Goal: Communication & Community: Participate in discussion

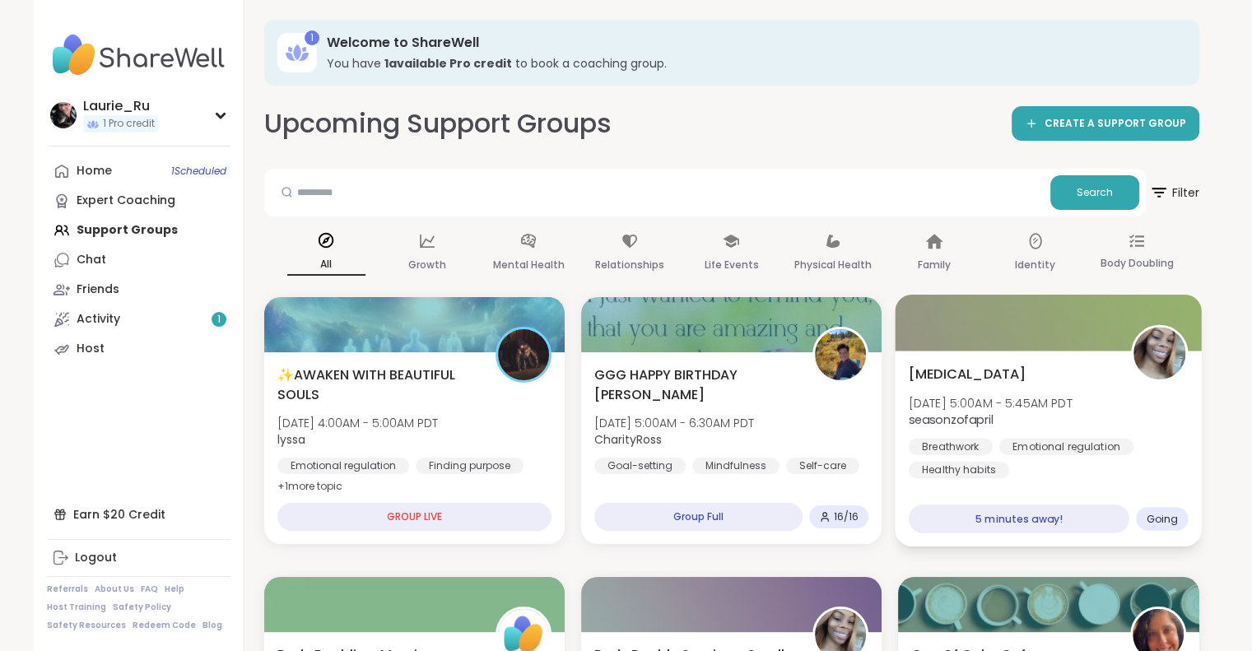
click at [983, 464] on div "Healthy habits" at bounding box center [959, 470] width 100 height 16
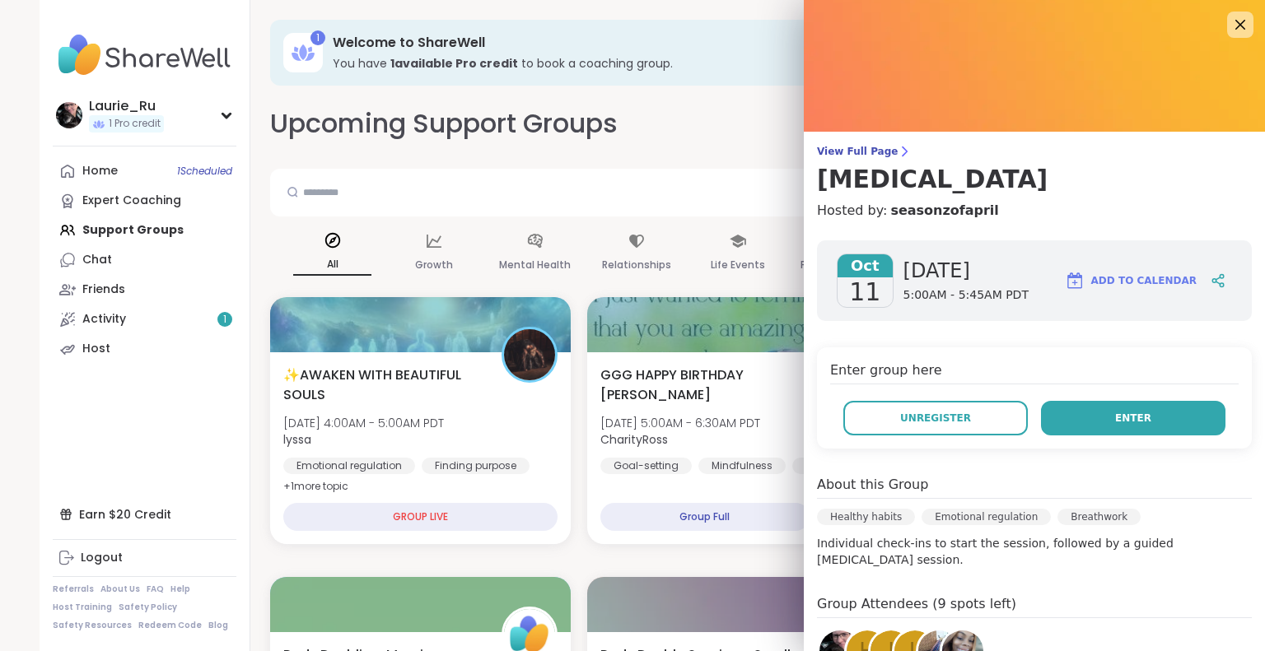
click at [1074, 421] on button "Enter" at bounding box center [1133, 418] width 184 height 35
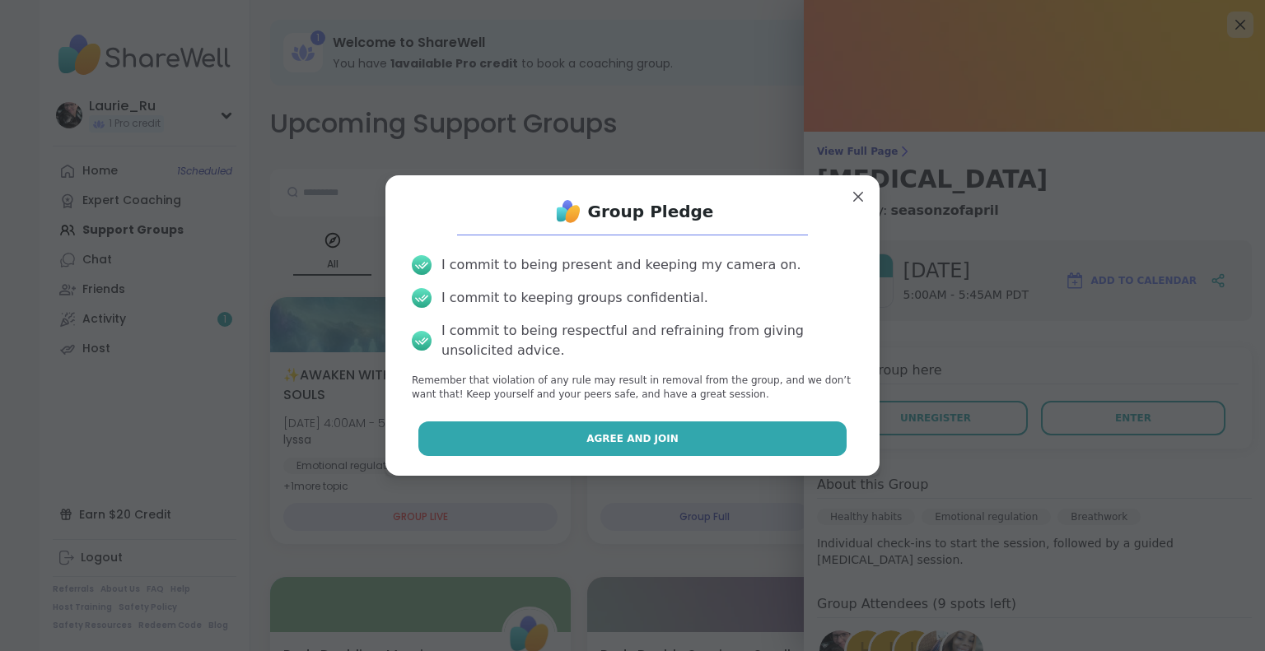
click at [701, 443] on button "Agree and Join" at bounding box center [632, 439] width 429 height 35
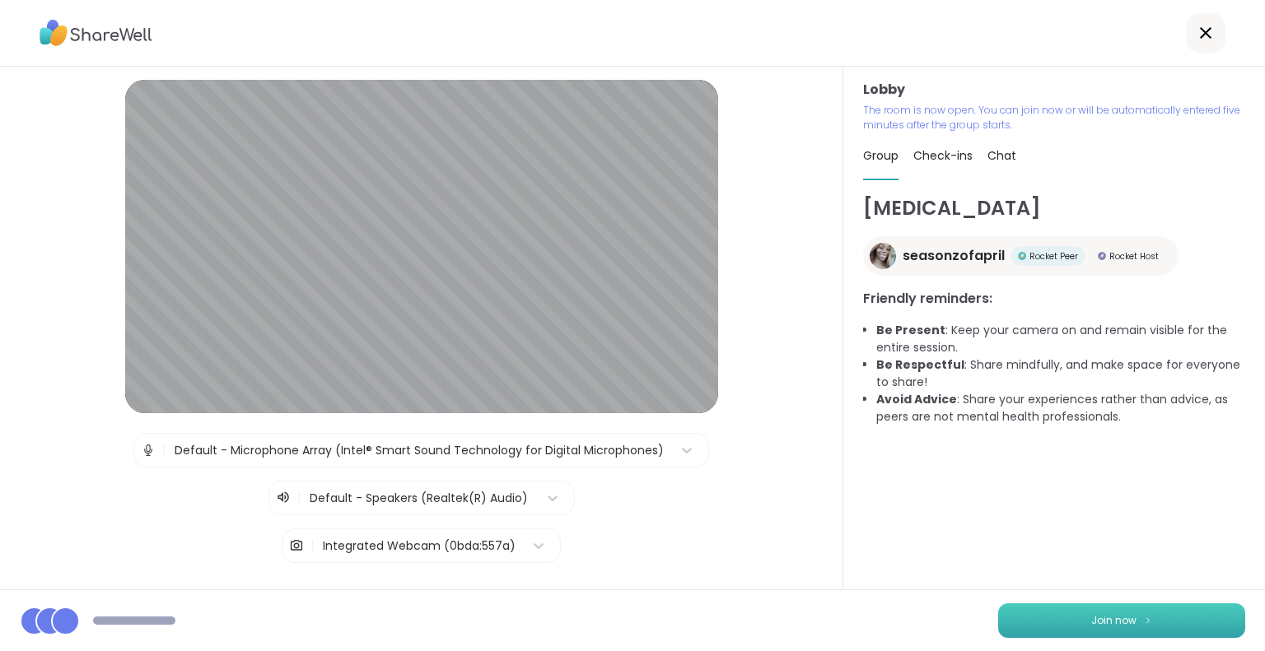
click at [1107, 608] on button "Join now" at bounding box center [1121, 620] width 247 height 35
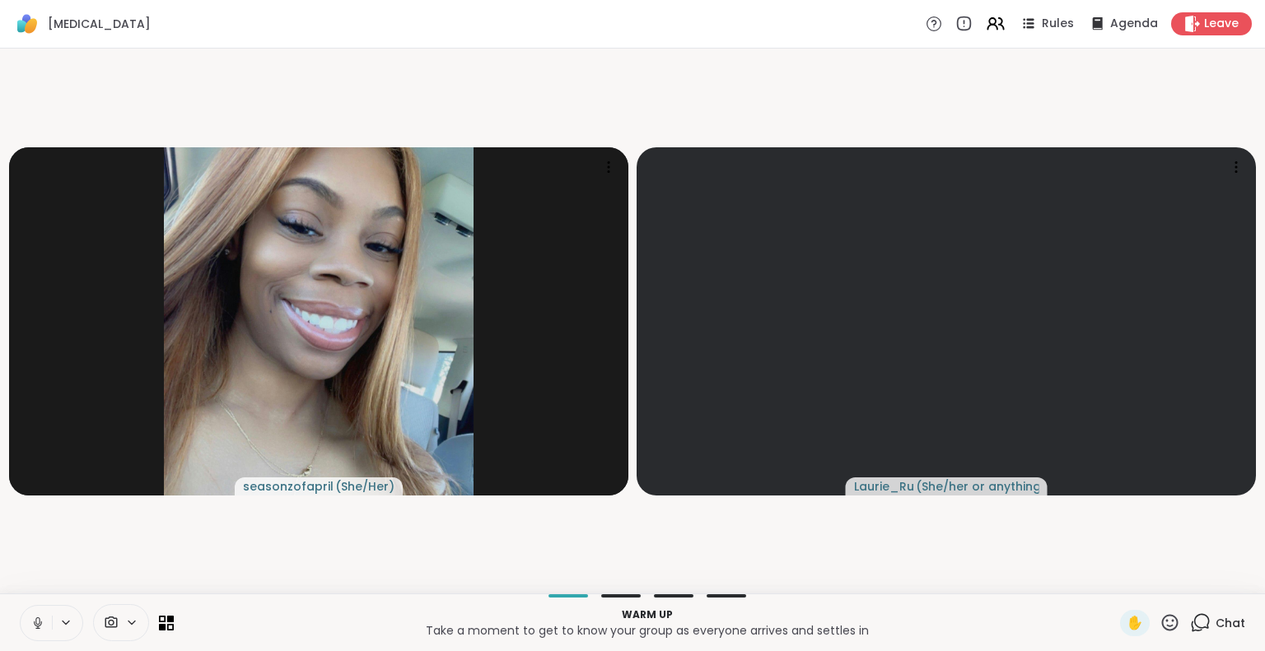
click at [41, 625] on icon at bounding box center [37, 623] width 15 height 15
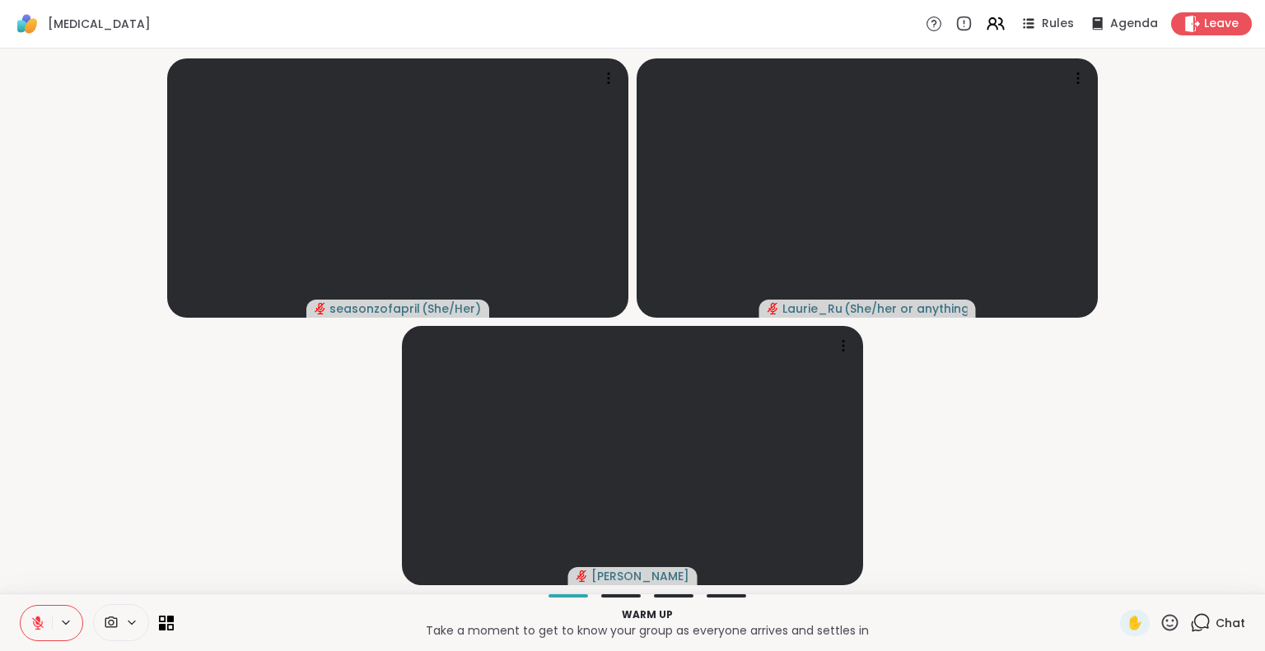
click at [35, 627] on icon at bounding box center [37, 623] width 15 height 15
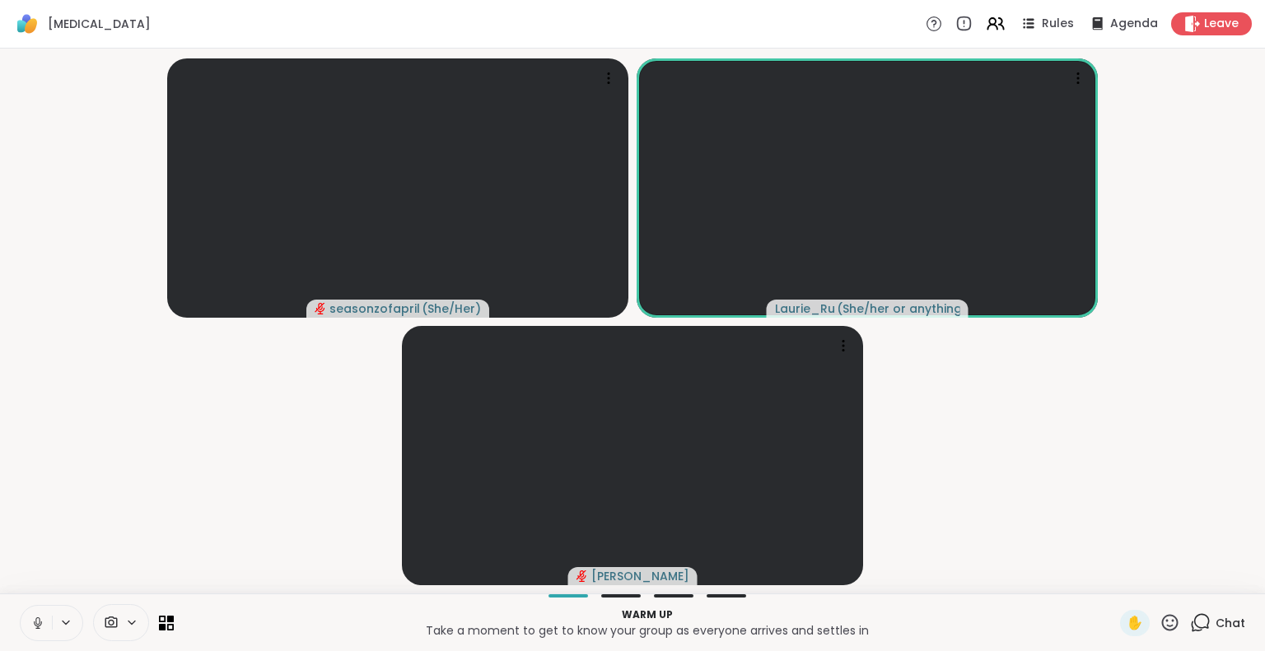
click at [35, 627] on icon at bounding box center [37, 623] width 15 height 15
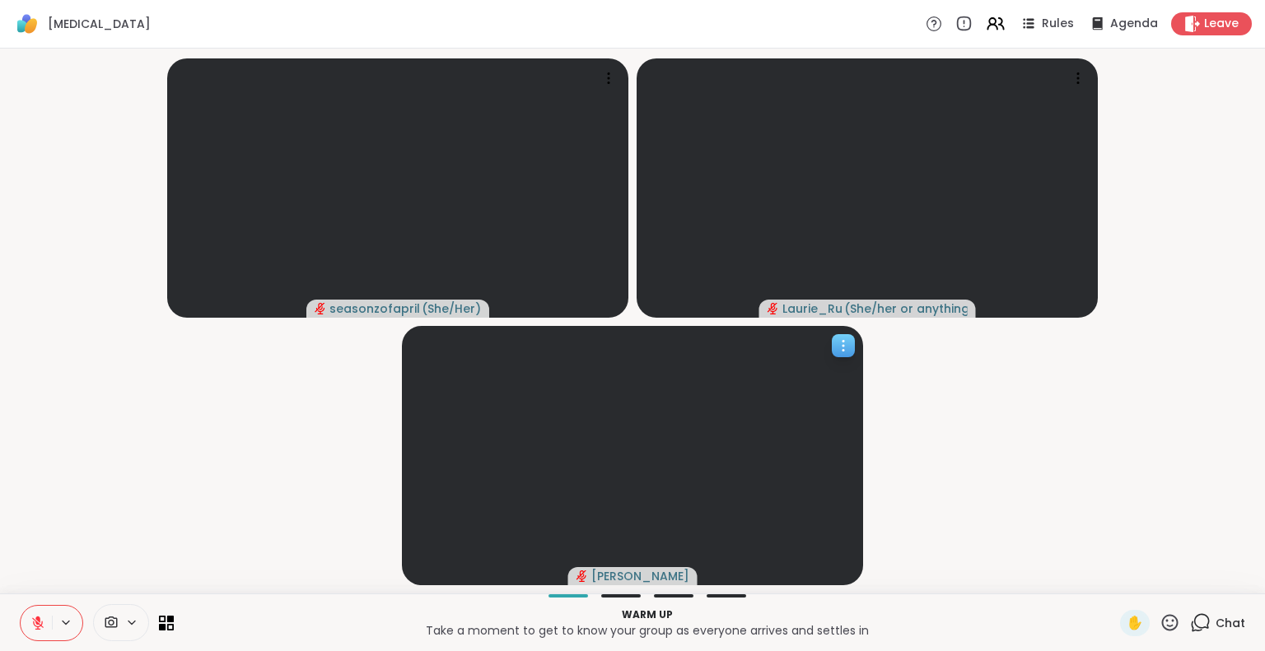
click at [843, 345] on icon at bounding box center [843, 346] width 2 height 2
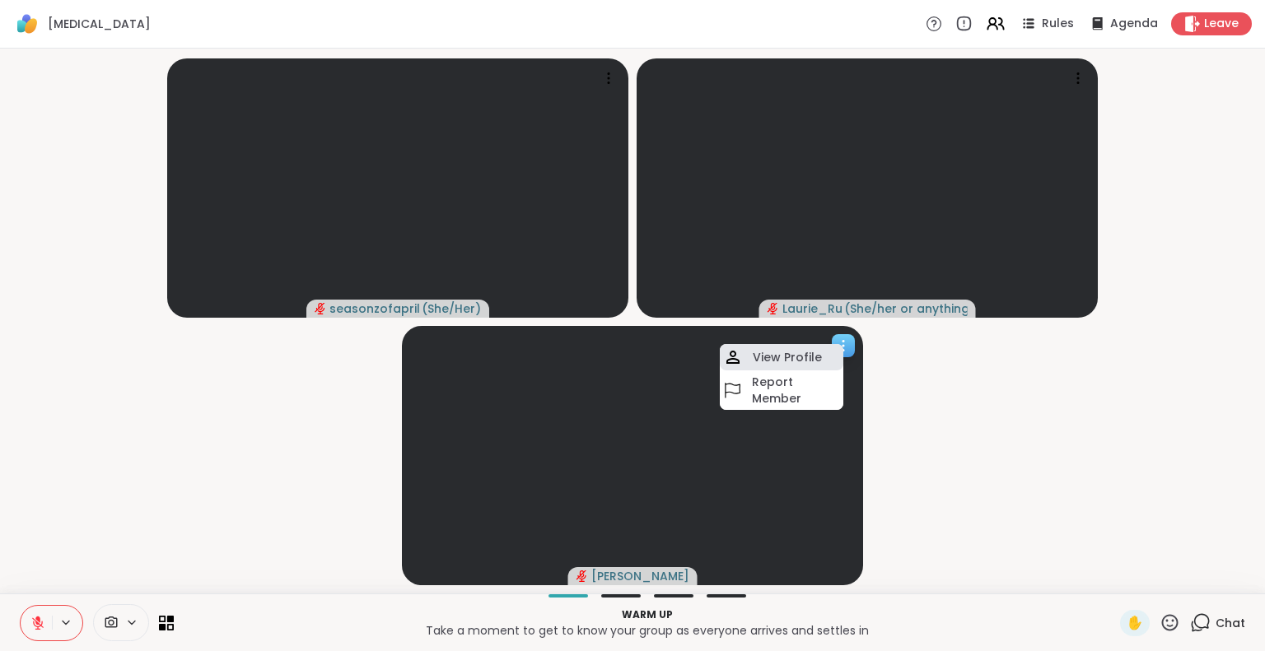
click at [804, 361] on h4 "View Profile" at bounding box center [787, 357] width 69 height 16
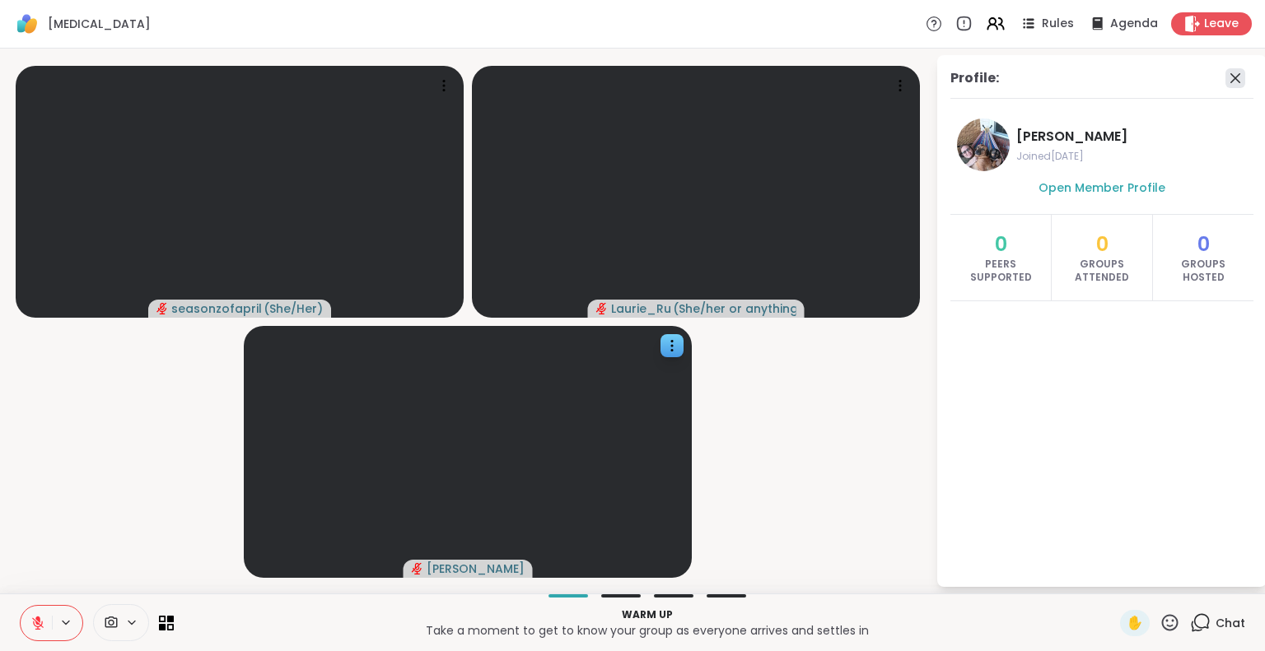
click at [1239, 77] on icon at bounding box center [1235, 78] width 20 height 20
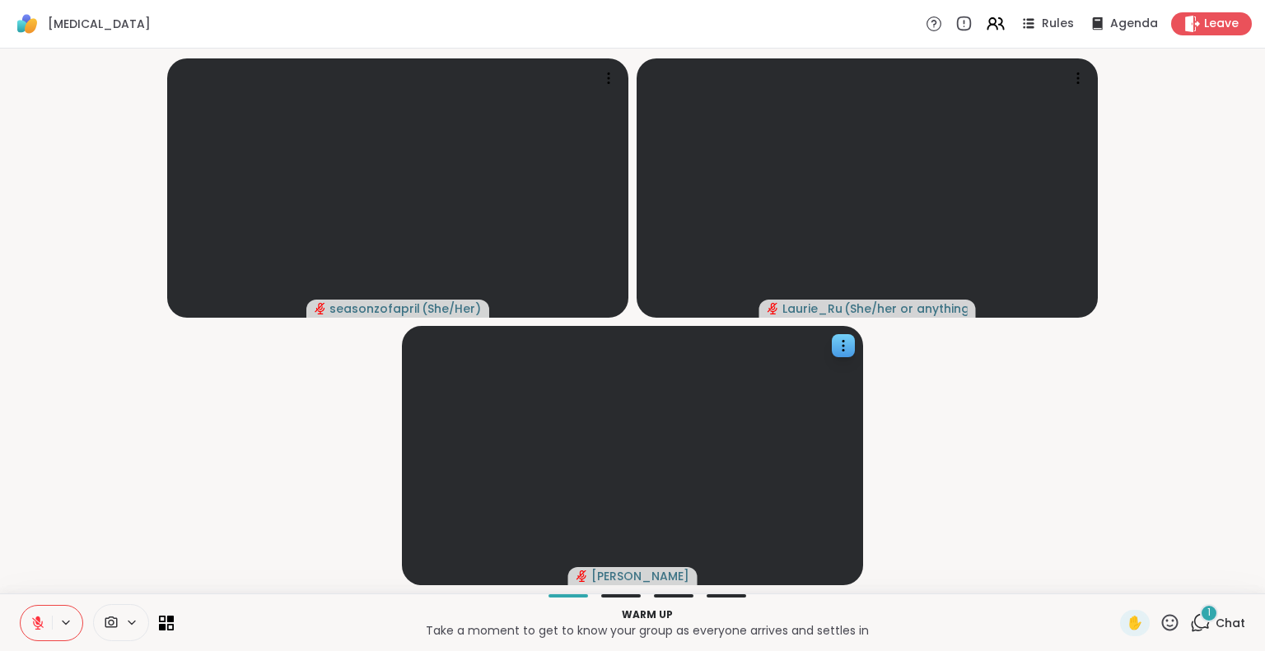
click at [34, 622] on icon at bounding box center [37, 623] width 15 height 15
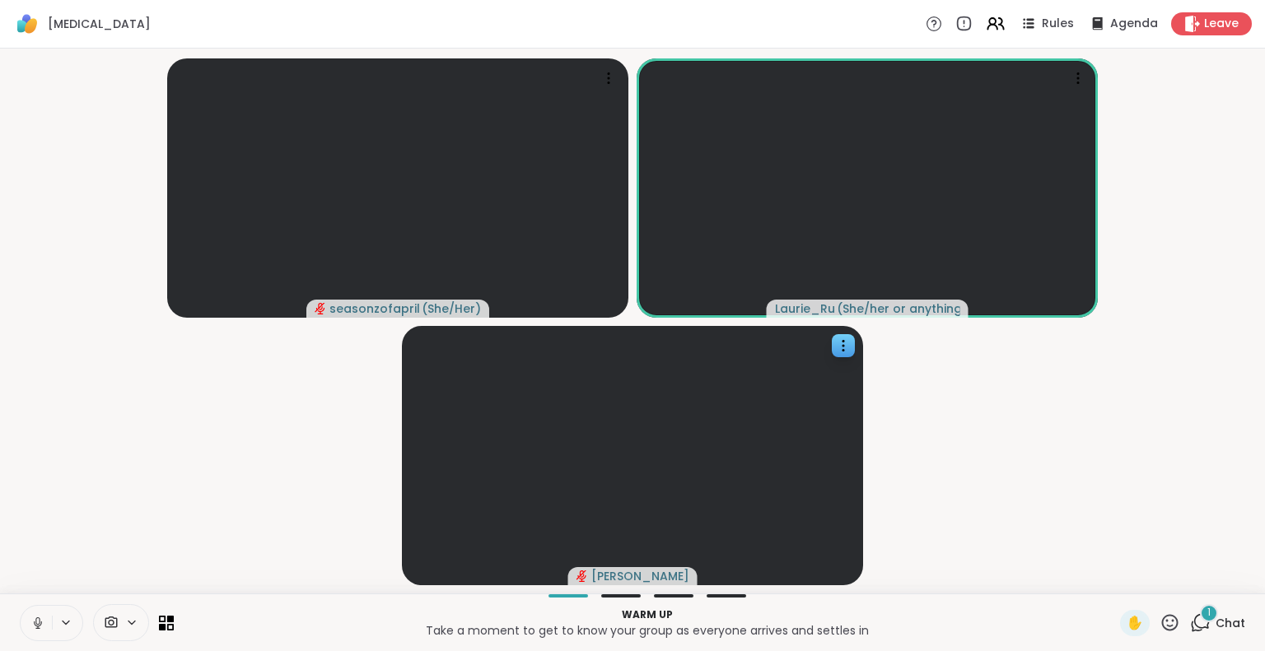
click at [34, 622] on icon at bounding box center [38, 623] width 8 height 5
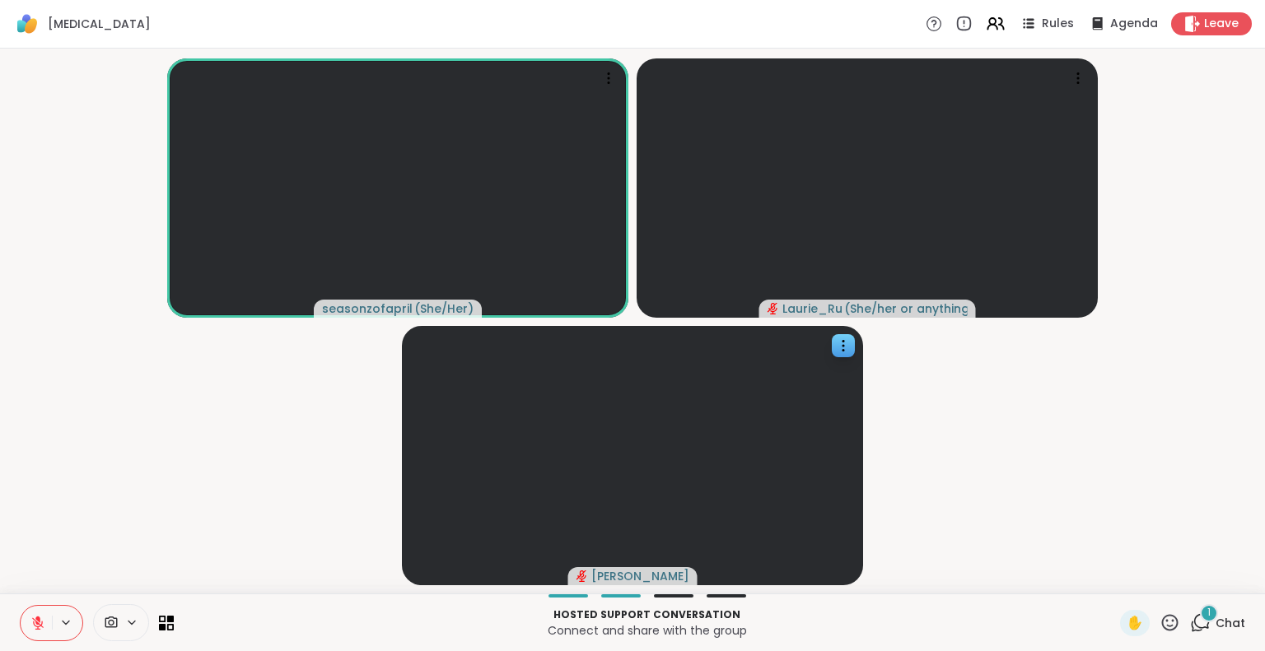
click at [1190, 623] on icon at bounding box center [1200, 623] width 21 height 21
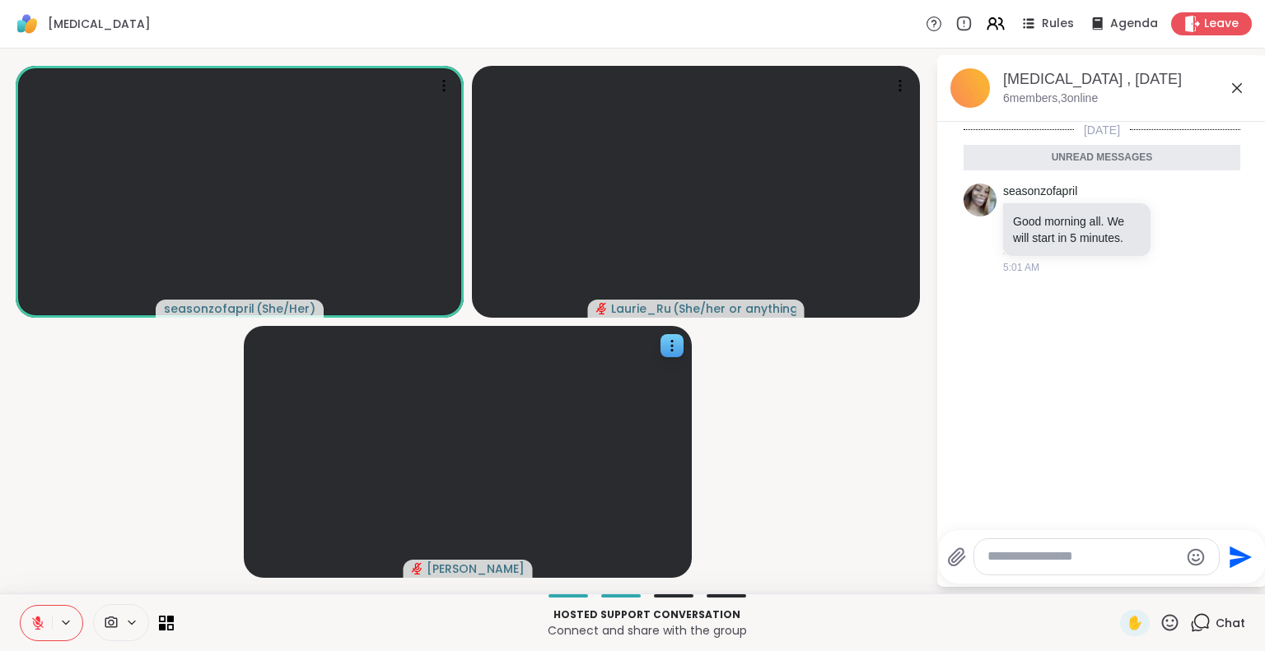
click at [1238, 88] on icon at bounding box center [1237, 88] width 10 height 10
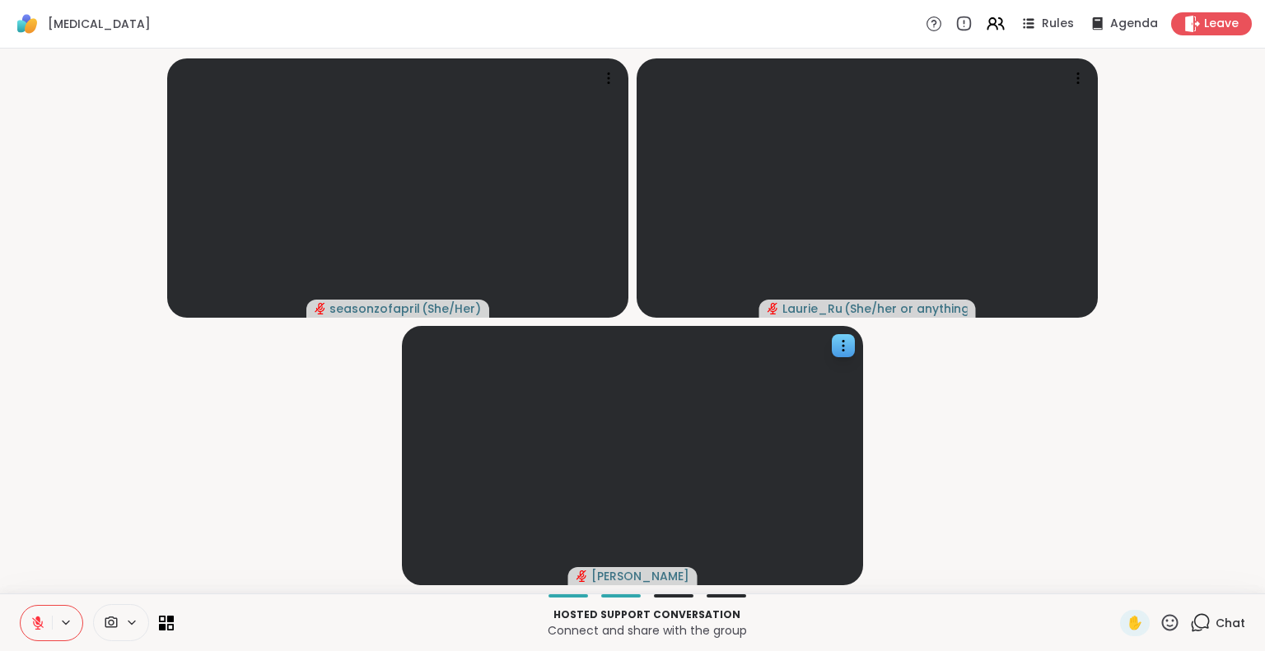
click at [39, 621] on icon at bounding box center [37, 619] width 5 height 7
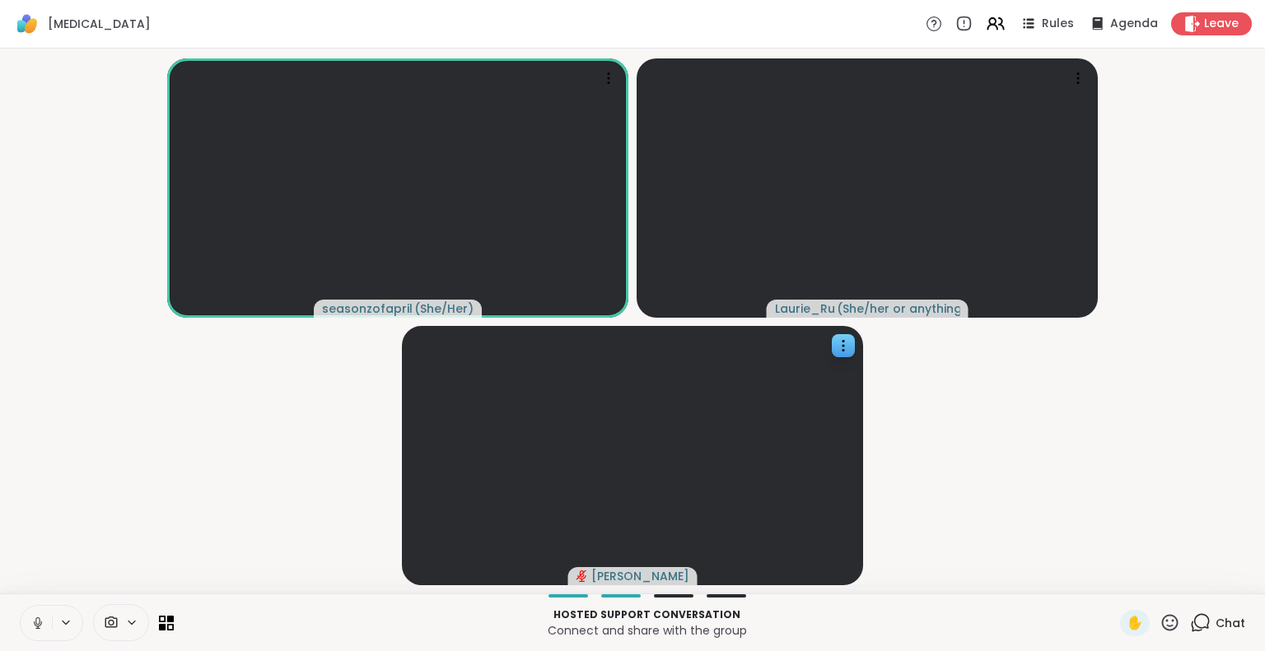
click at [39, 621] on icon at bounding box center [37, 623] width 15 height 15
click at [40, 621] on icon at bounding box center [37, 619] width 5 height 7
click at [40, 617] on icon at bounding box center [37, 623] width 15 height 15
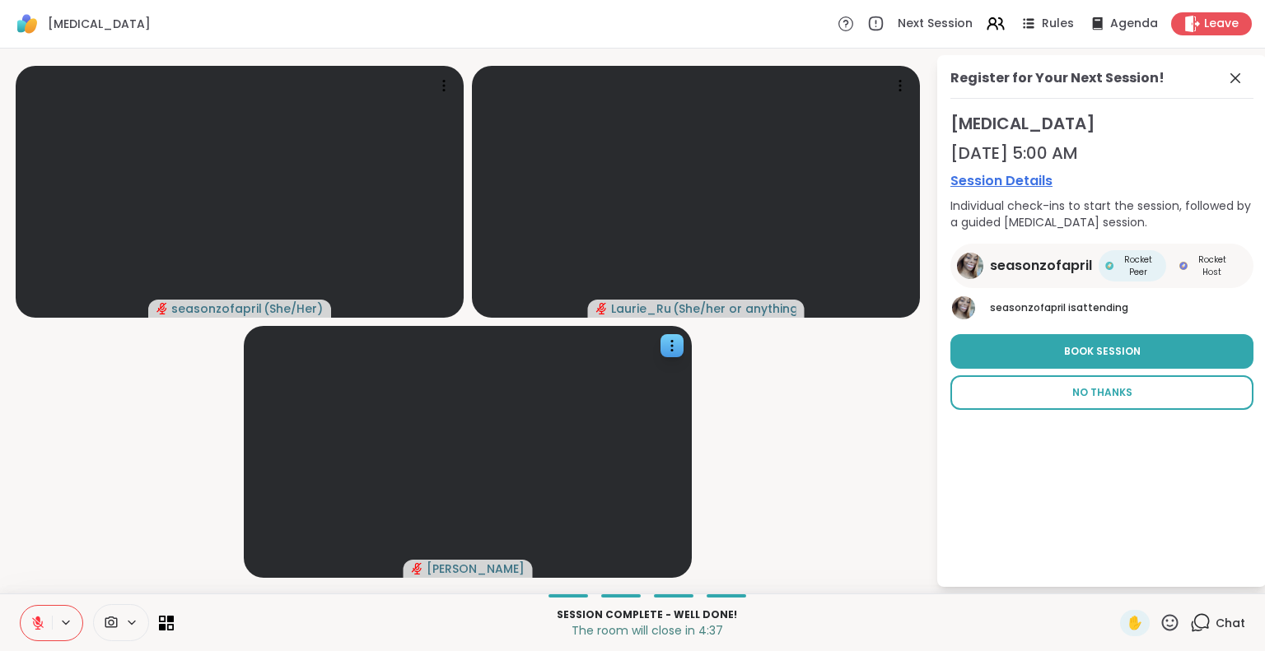
click at [1114, 390] on span "No Thanks" at bounding box center [1102, 392] width 60 height 15
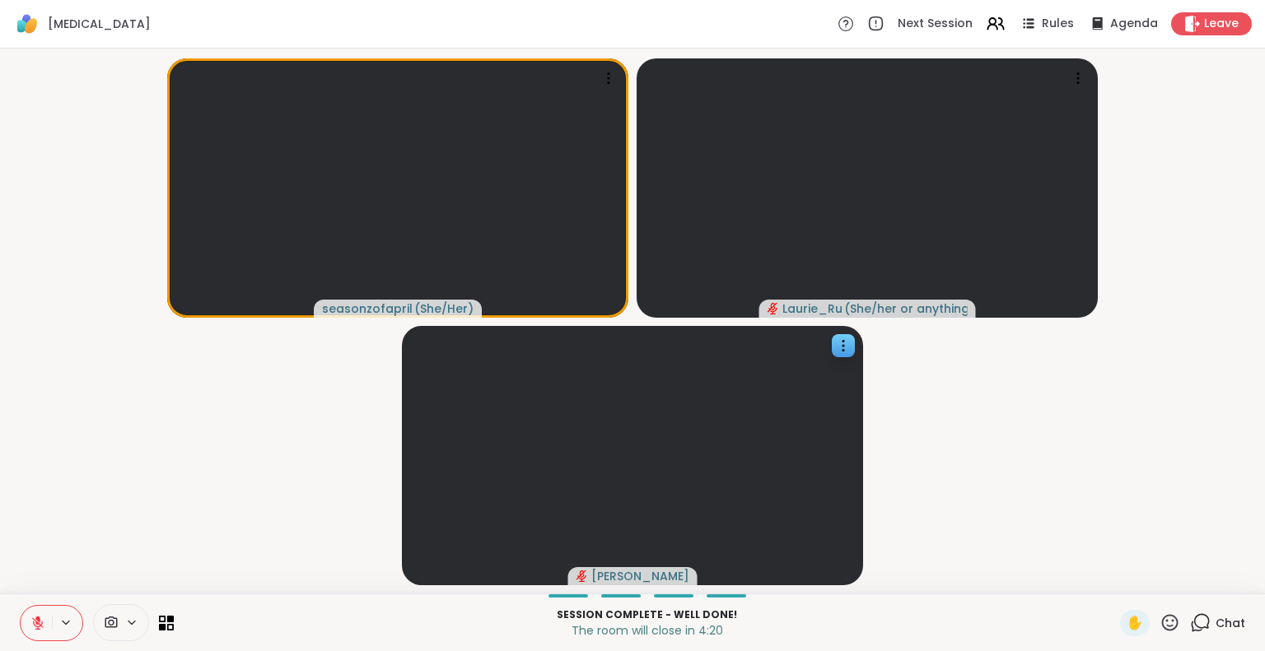
click at [883, 431] on video-player-container "seasonzofapril ( She/Her ) [PERSON_NAME] ( She/her or anything else ) [PERSON_N…" at bounding box center [632, 321] width 1245 height 532
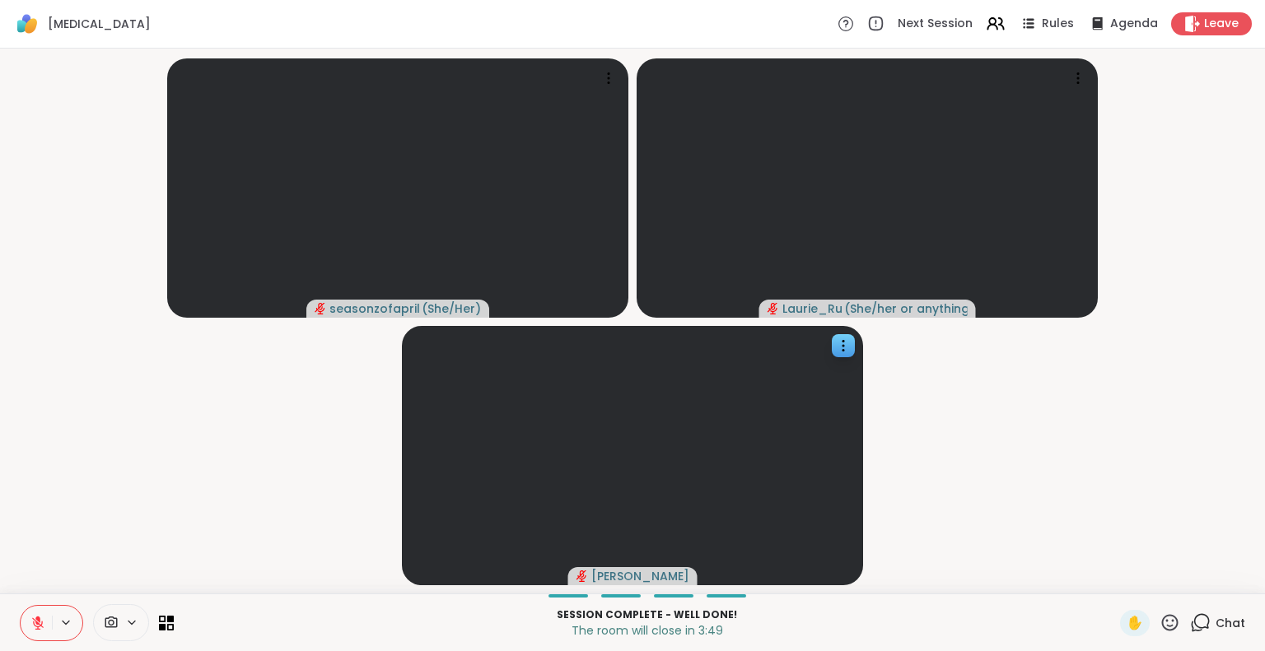
click at [892, 406] on video-player-container "seasonzofapril ( She/Her ) [PERSON_NAME] ( She/her or anything else ) [PERSON_N…" at bounding box center [632, 321] width 1245 height 532
click at [39, 621] on icon at bounding box center [37, 619] width 5 height 7
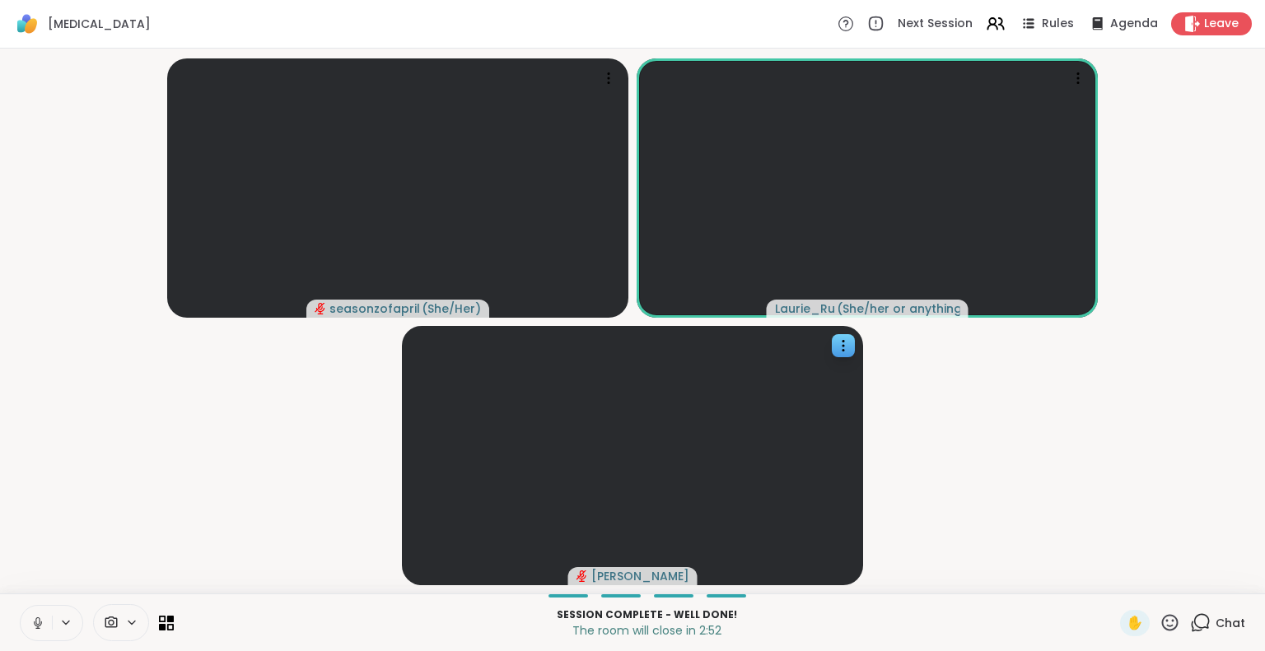
click at [36, 620] on icon at bounding box center [37, 620] width 4 height 7
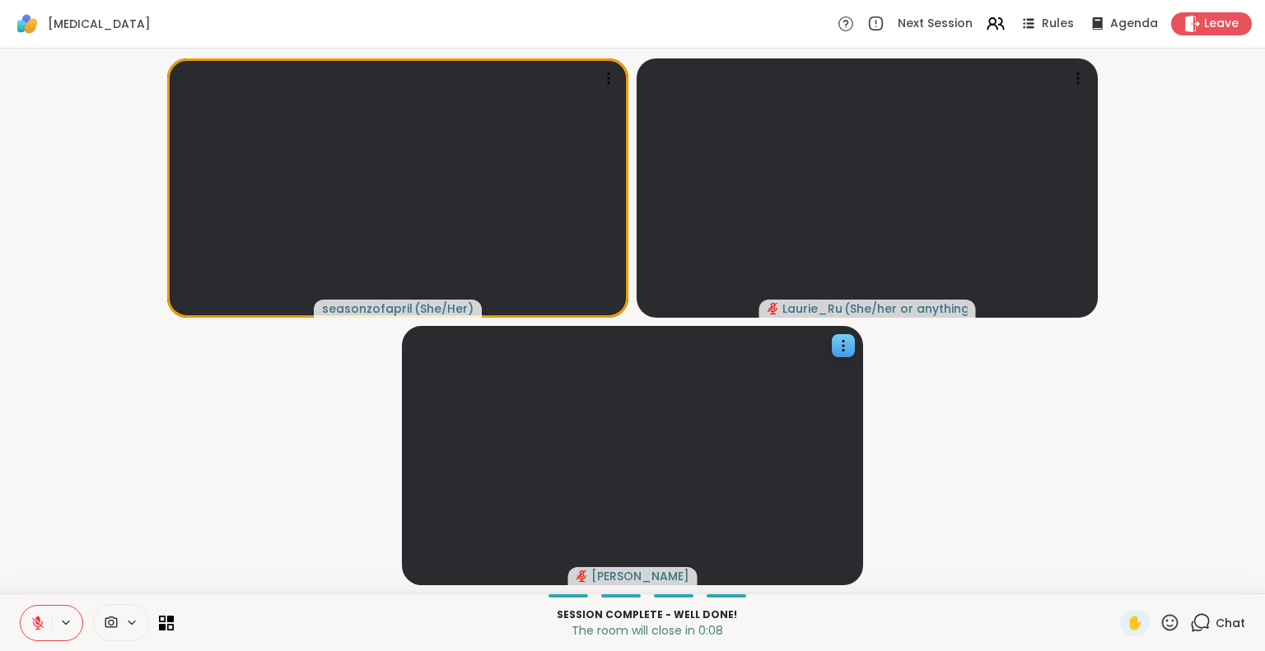
click at [1162, 616] on icon at bounding box center [1170, 622] width 16 height 16
click at [1113, 572] on span "❤️" at bounding box center [1121, 580] width 16 height 20
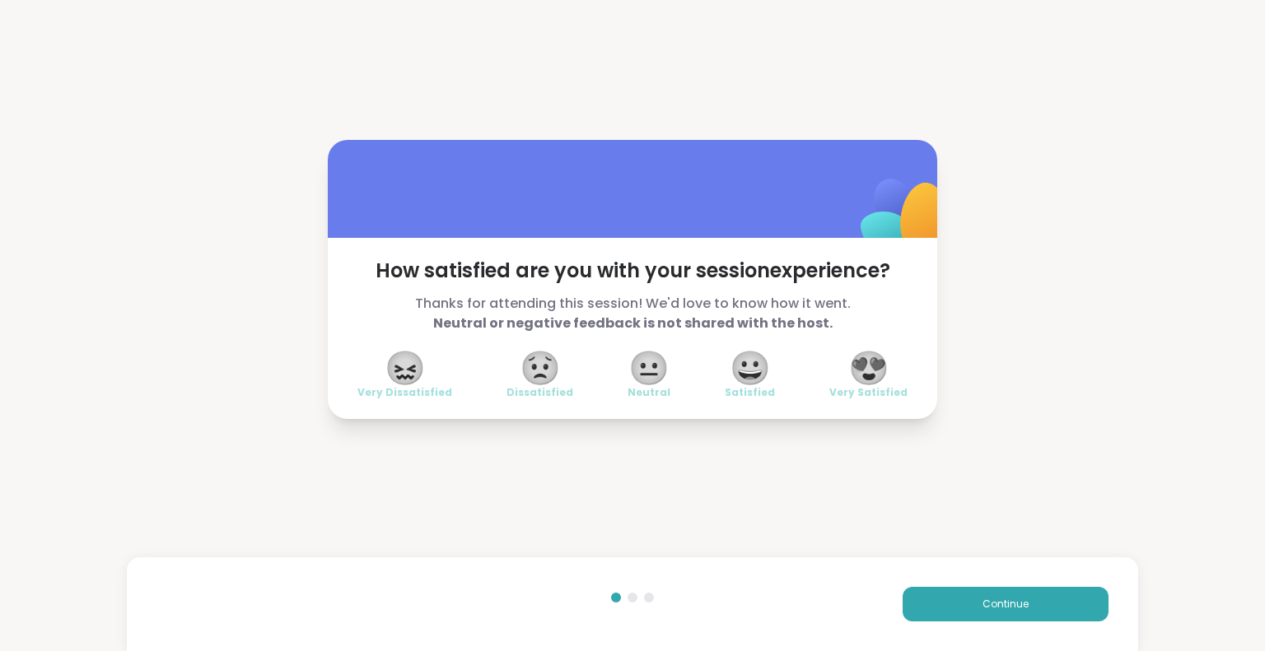
click at [872, 366] on span "😍" at bounding box center [868, 368] width 41 height 30
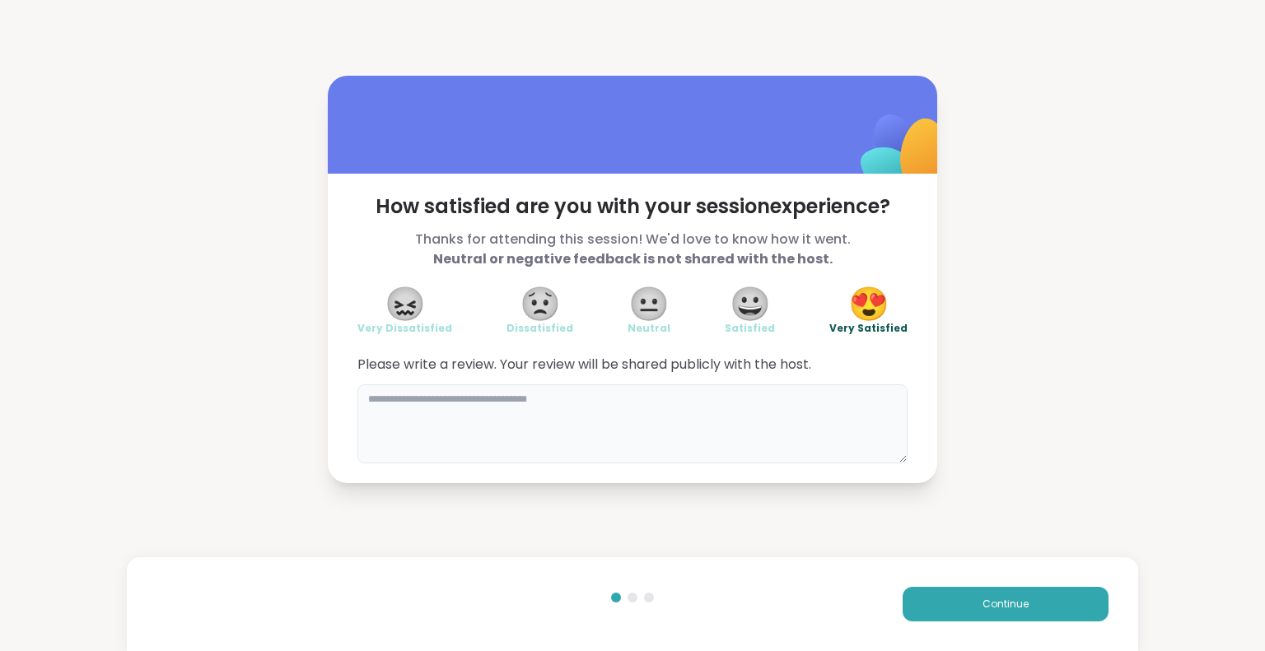
click at [613, 453] on textarea at bounding box center [632, 423] width 550 height 79
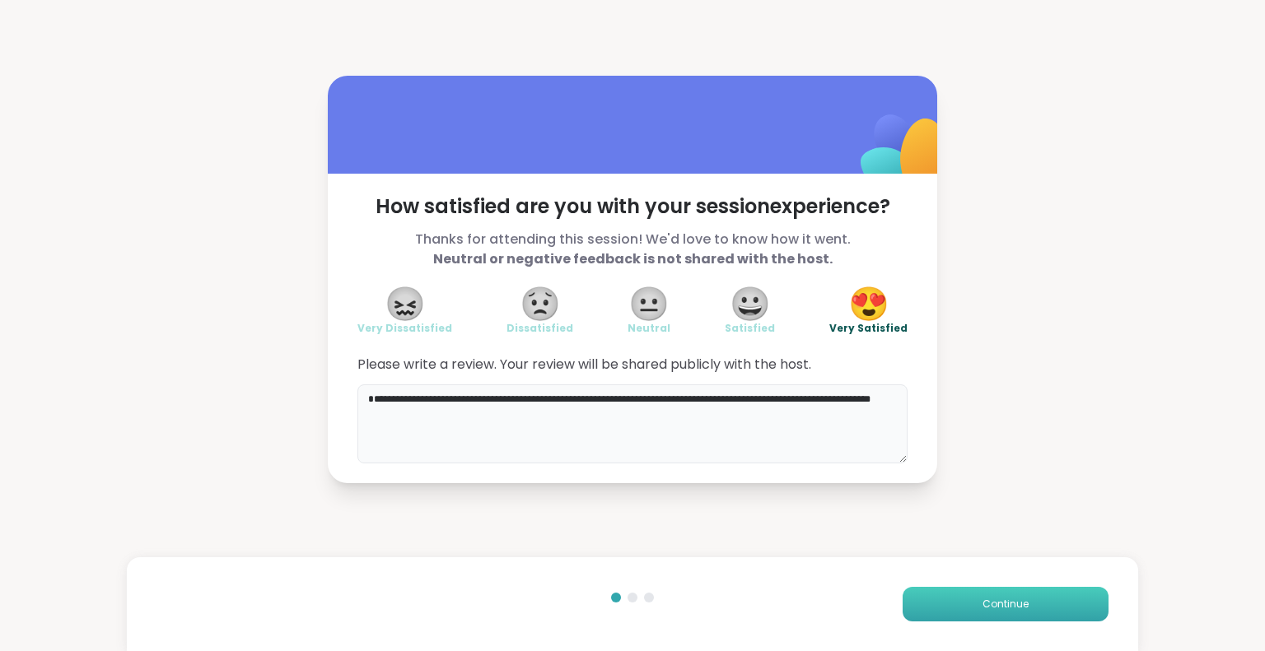
type textarea "**********"
click at [983, 605] on span "Continue" at bounding box center [1005, 604] width 46 height 15
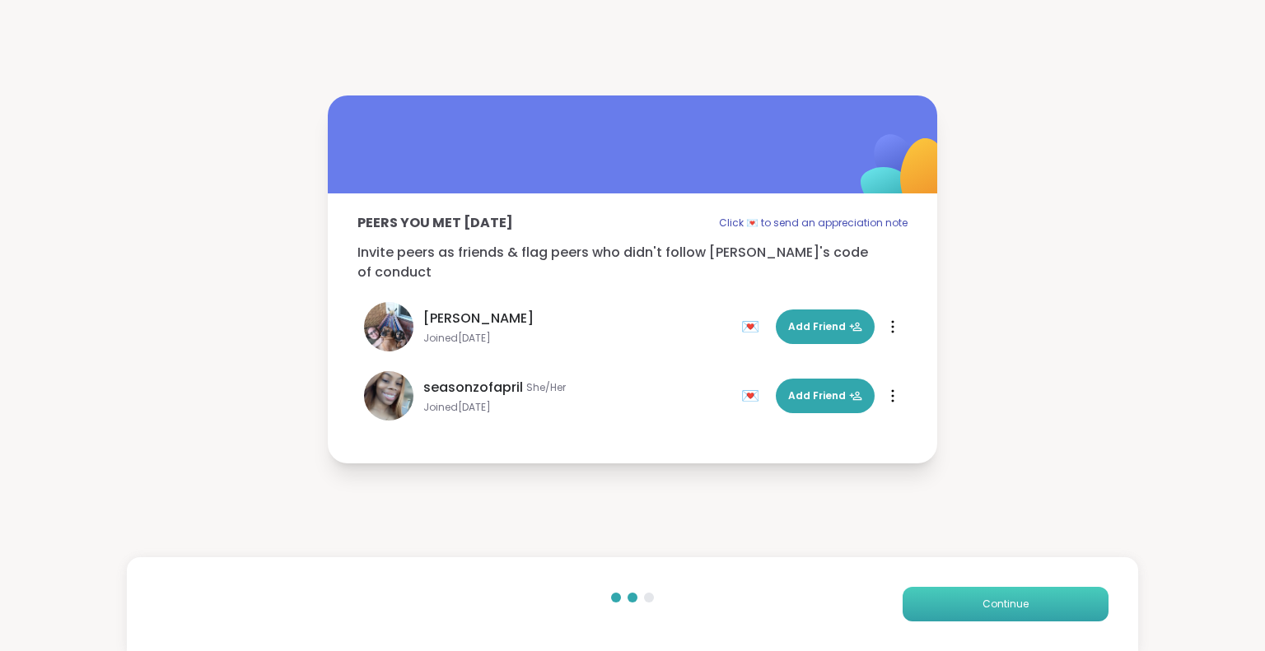
click at [983, 605] on span "Continue" at bounding box center [1005, 604] width 46 height 15
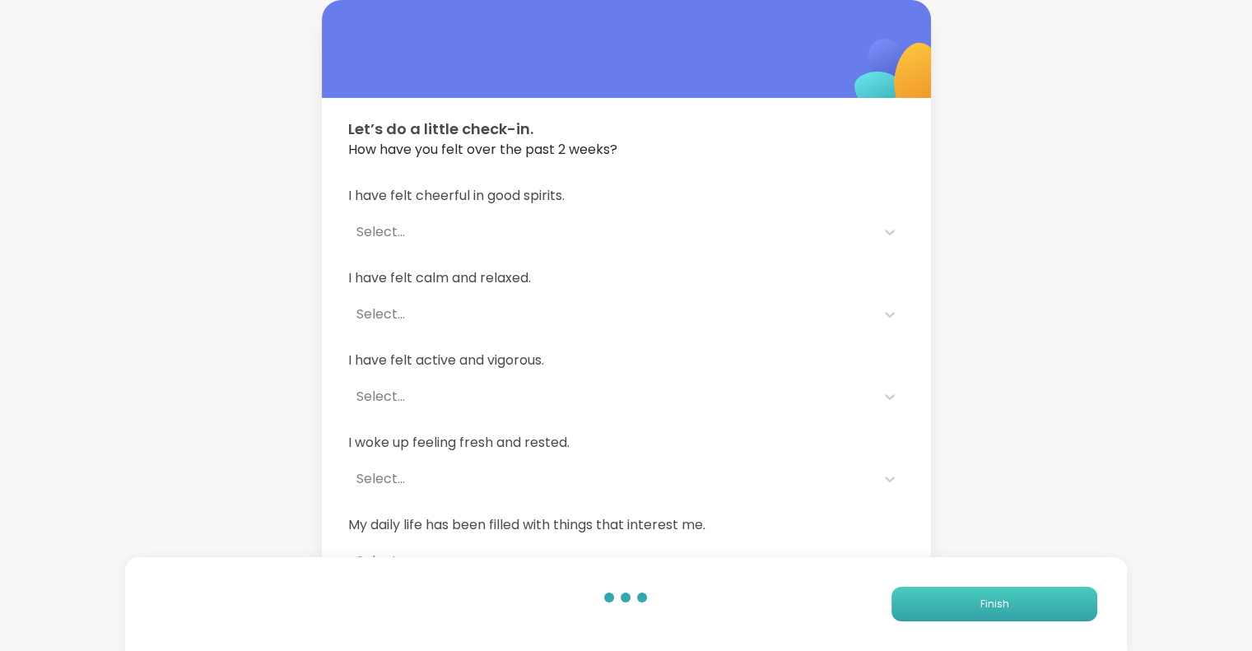
click at [983, 605] on span "Finish" at bounding box center [994, 604] width 29 height 15
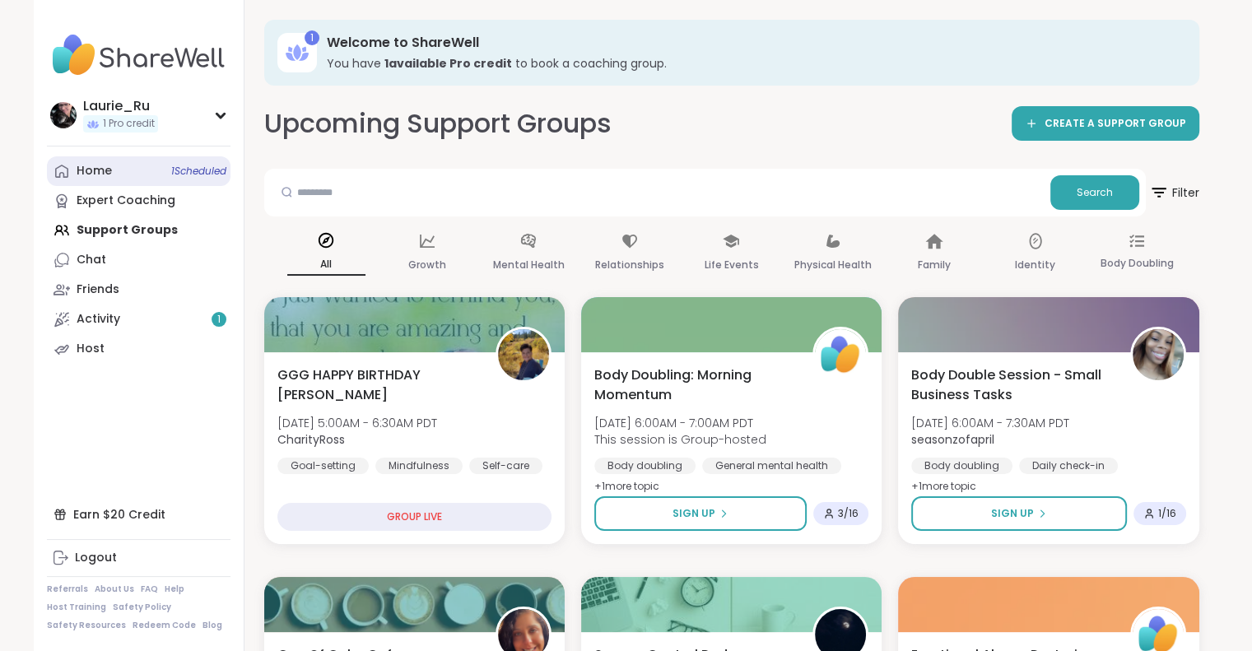
click at [197, 172] on span "1 Scheduled" at bounding box center [198, 171] width 55 height 13
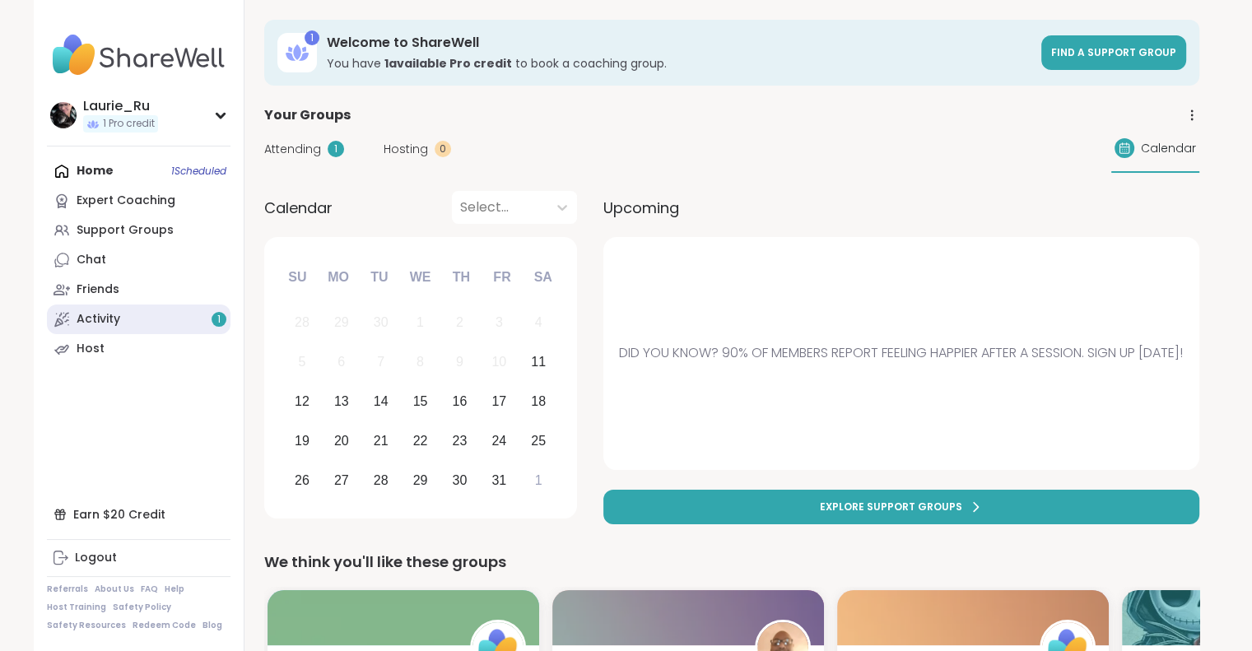
click at [111, 319] on div "Activity 1" at bounding box center [99, 319] width 44 height 16
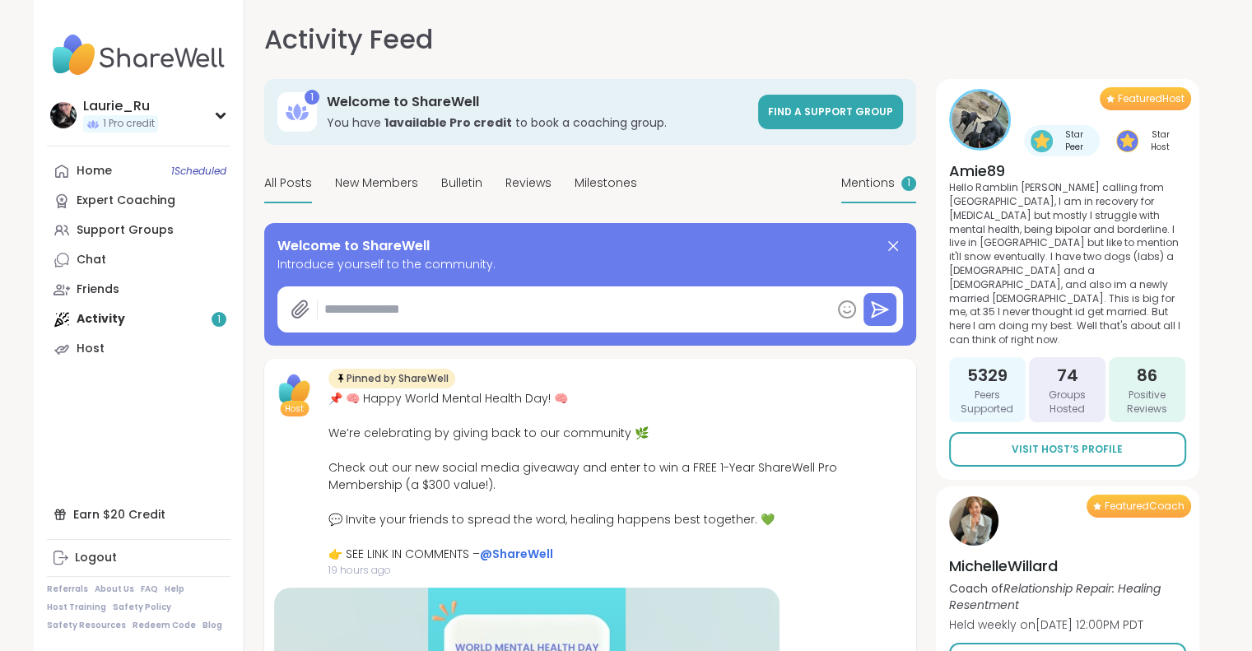
click at [866, 180] on span "Mentions" at bounding box center [868, 183] width 54 height 17
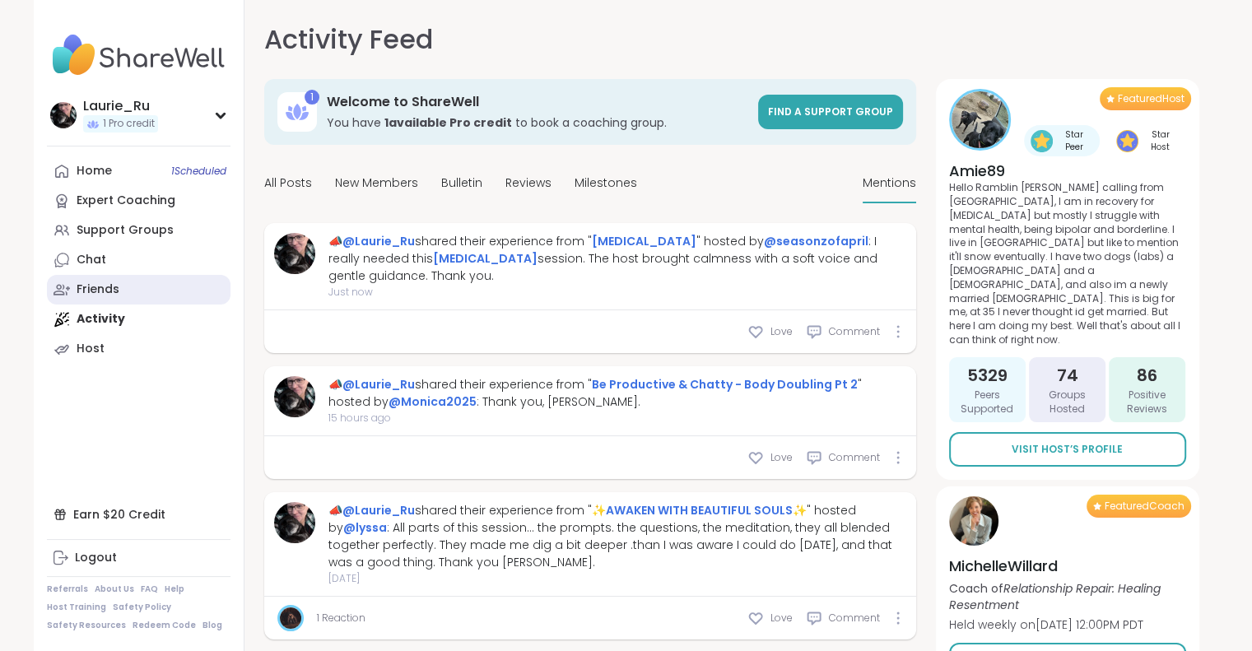
click at [136, 289] on link "Friends" at bounding box center [139, 290] width 184 height 30
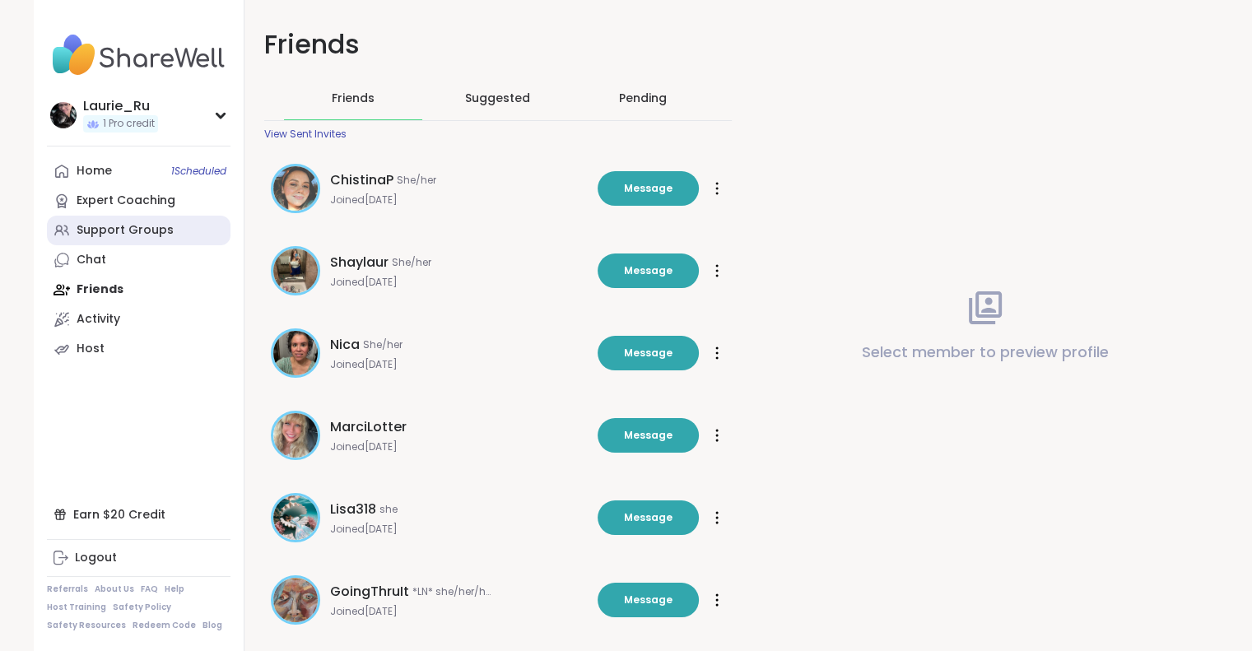
click at [125, 238] on div "Support Groups" at bounding box center [125, 230] width 97 height 16
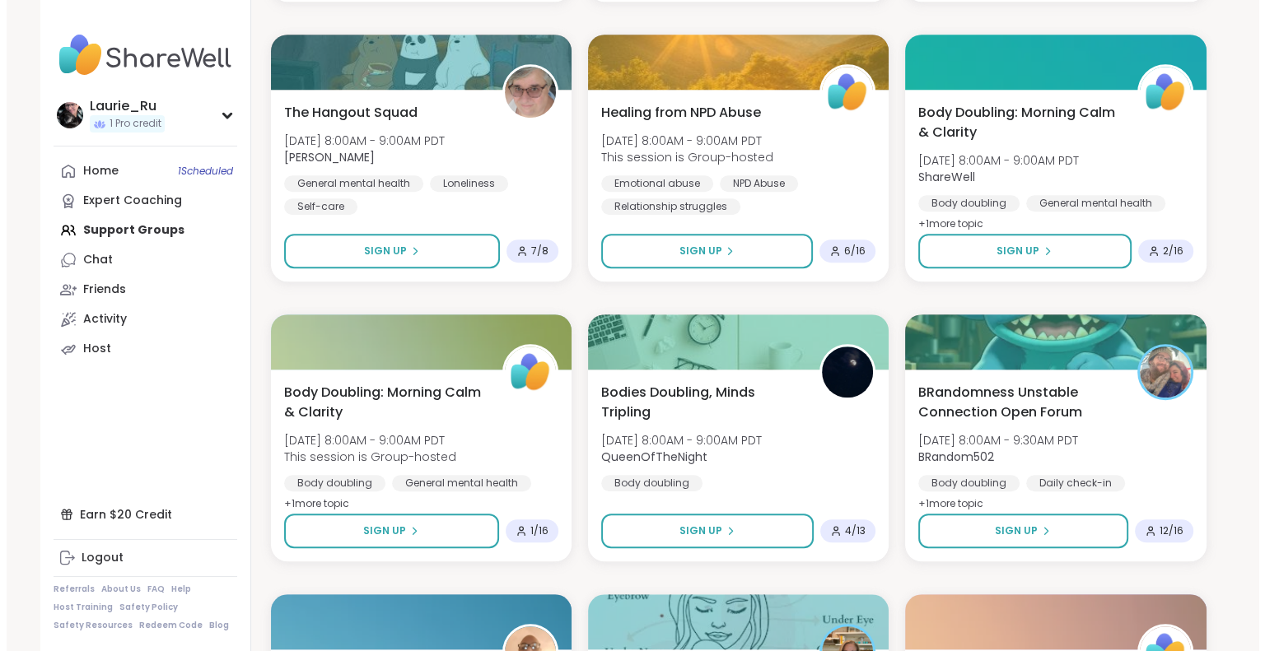
scroll to position [1107, 0]
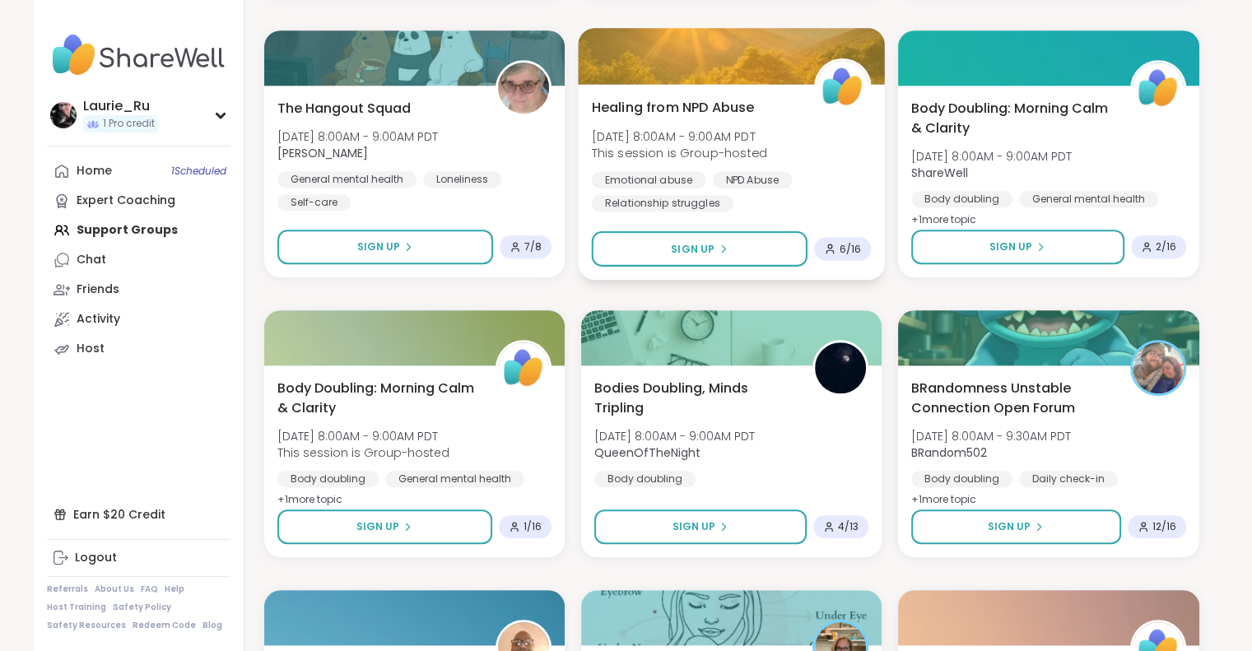
click at [761, 203] on div "Emotional abuse NPD Abuse Relationship struggles" at bounding box center [731, 191] width 280 height 40
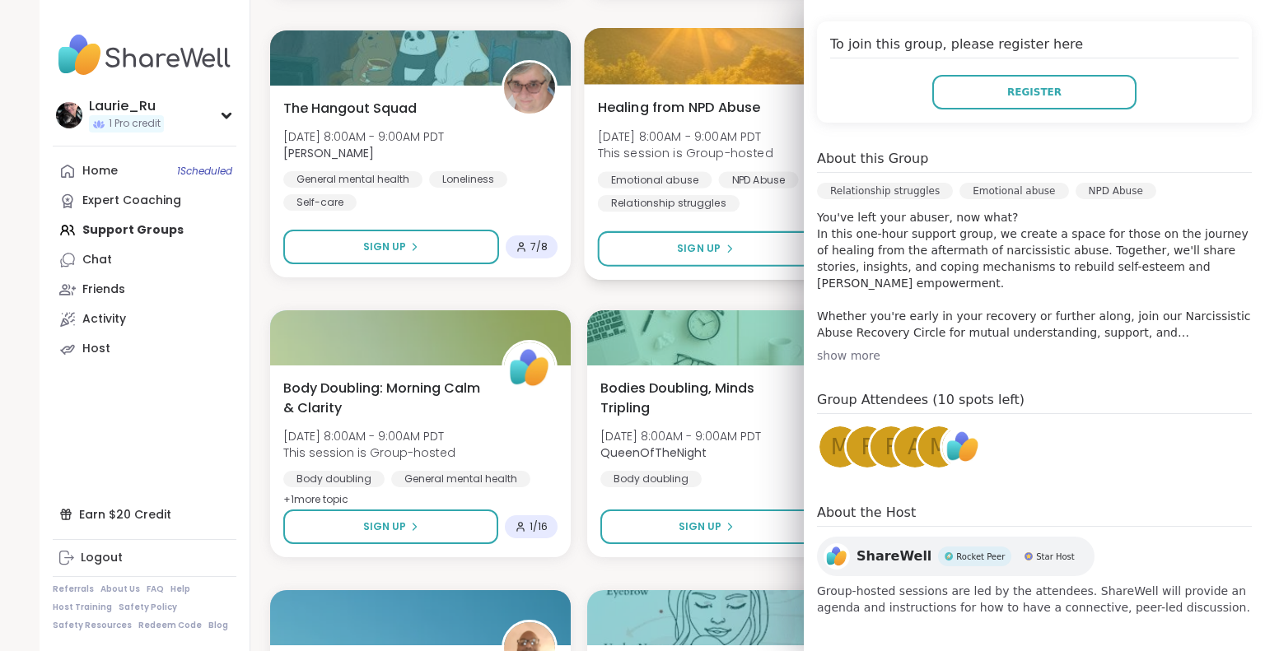
scroll to position [329, 0]
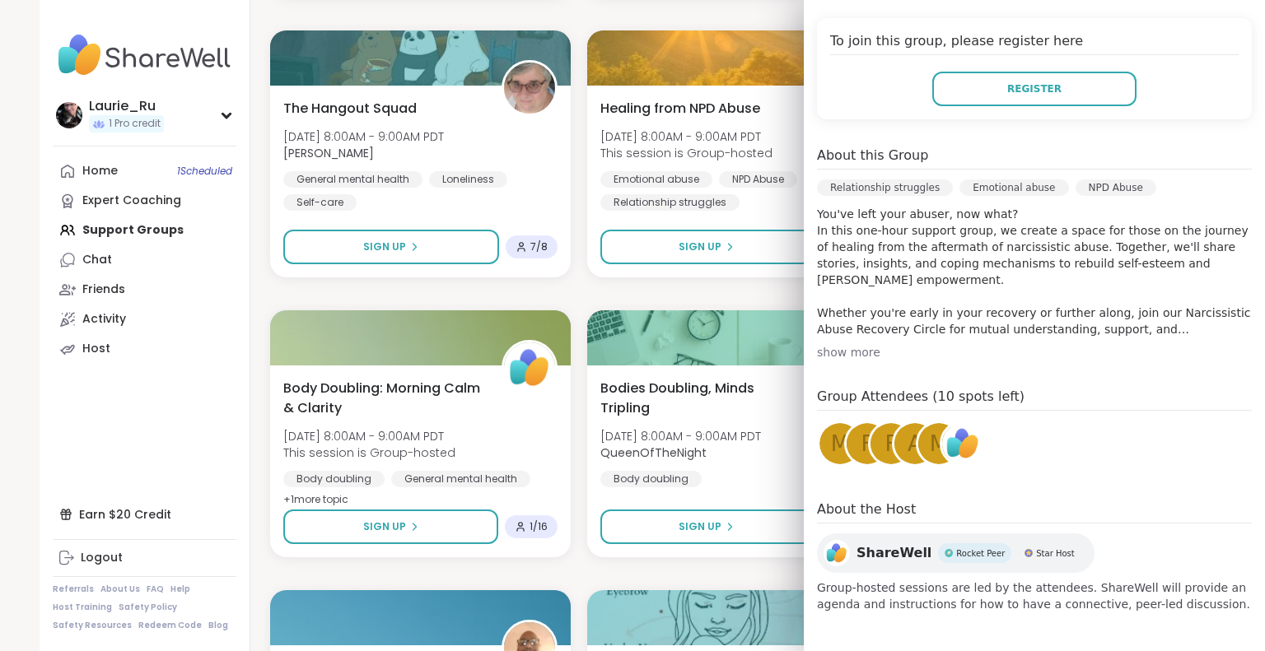
click at [831, 451] on span "M" at bounding box center [840, 444] width 18 height 32
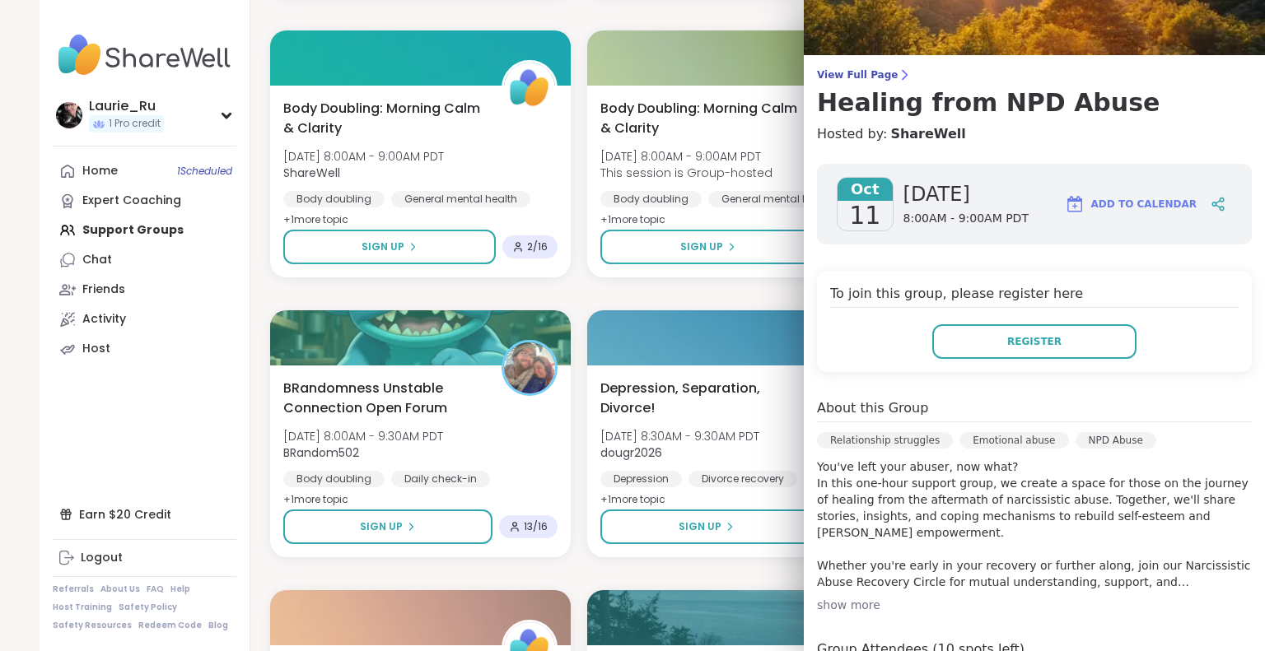
scroll to position [0, 0]
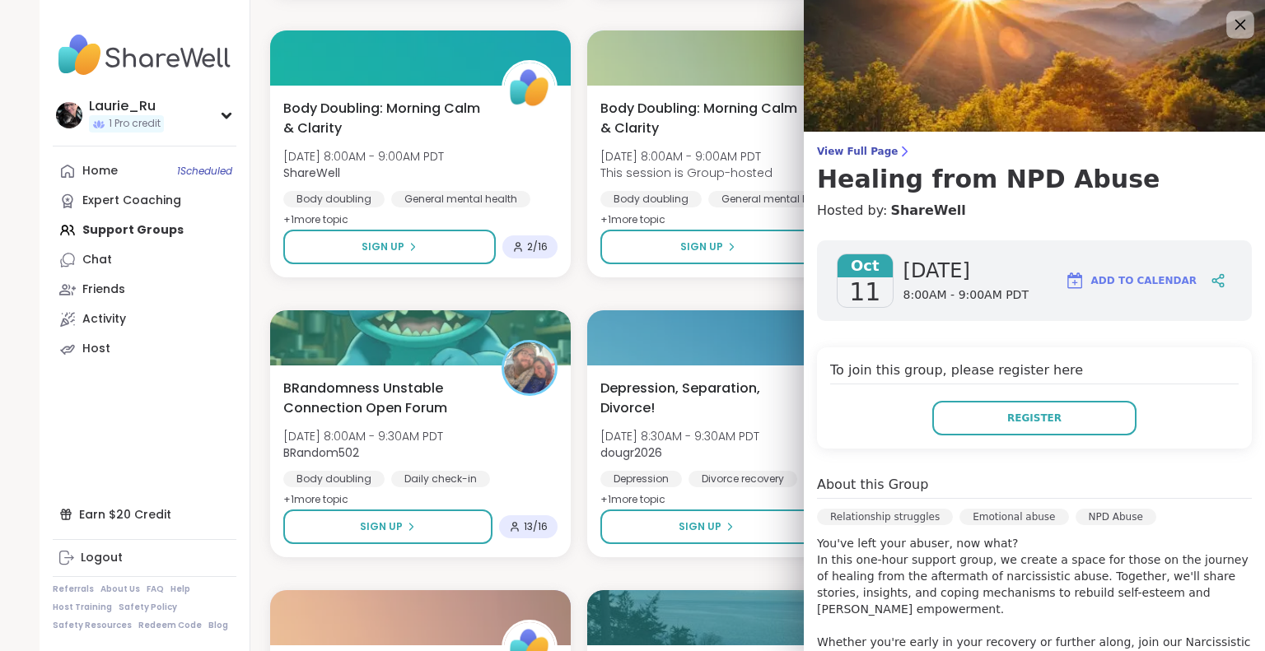
click at [1229, 17] on icon at bounding box center [1239, 24] width 21 height 21
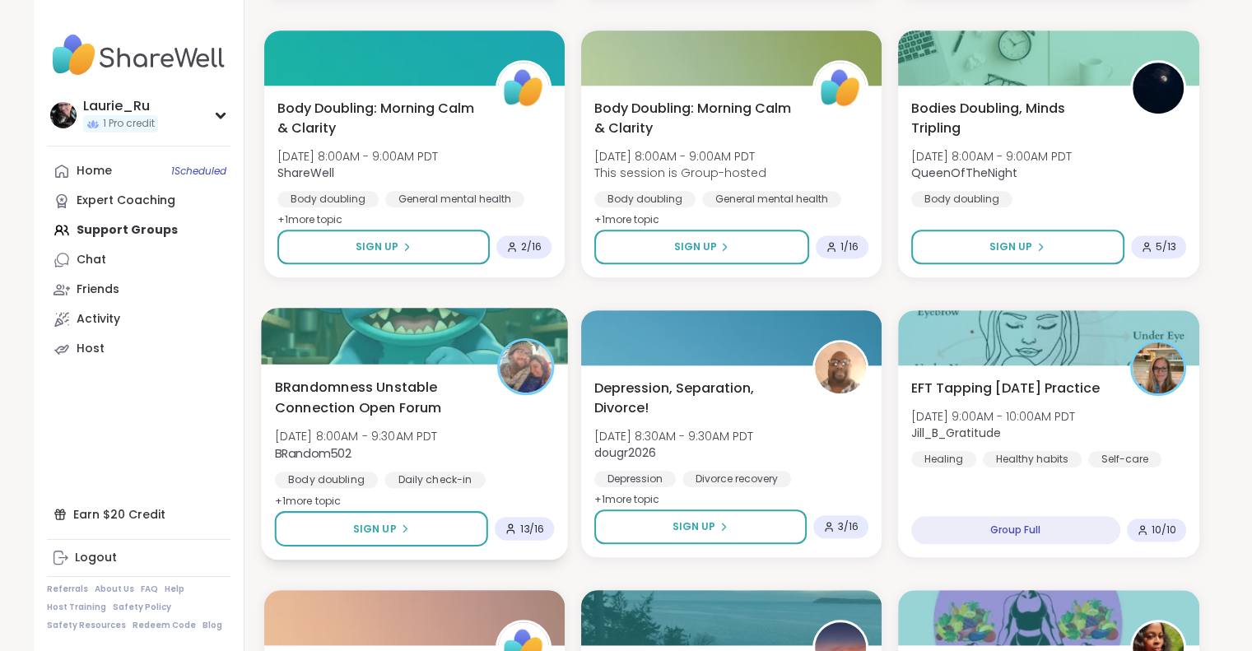
click at [375, 435] on span "[DATE] 8:00AM - 9:30AM PDT" at bounding box center [355, 436] width 163 height 16
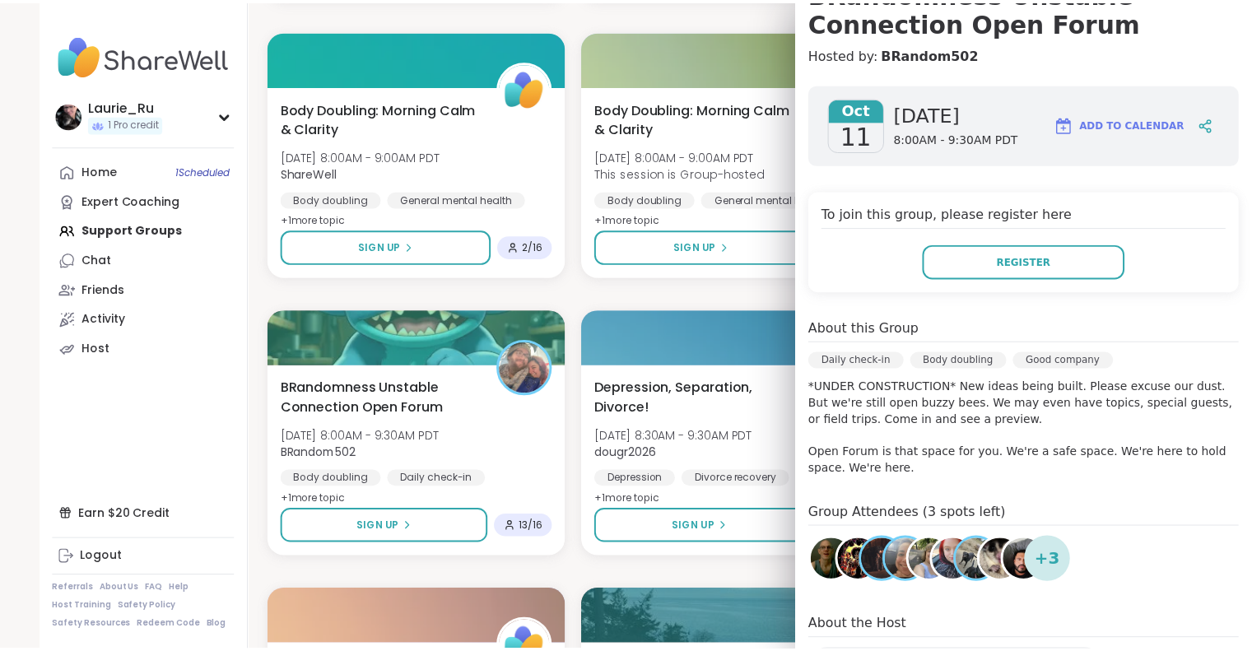
scroll to position [263, 0]
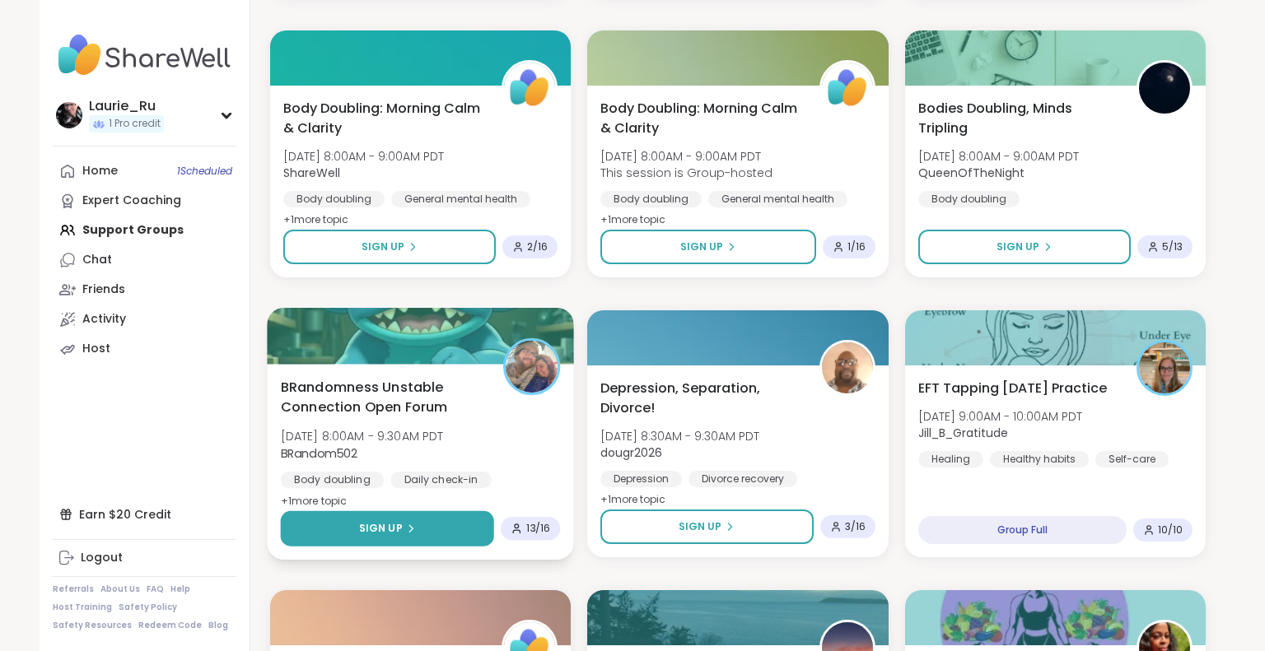
click at [442, 539] on button "Sign Up" at bounding box center [387, 528] width 213 height 35
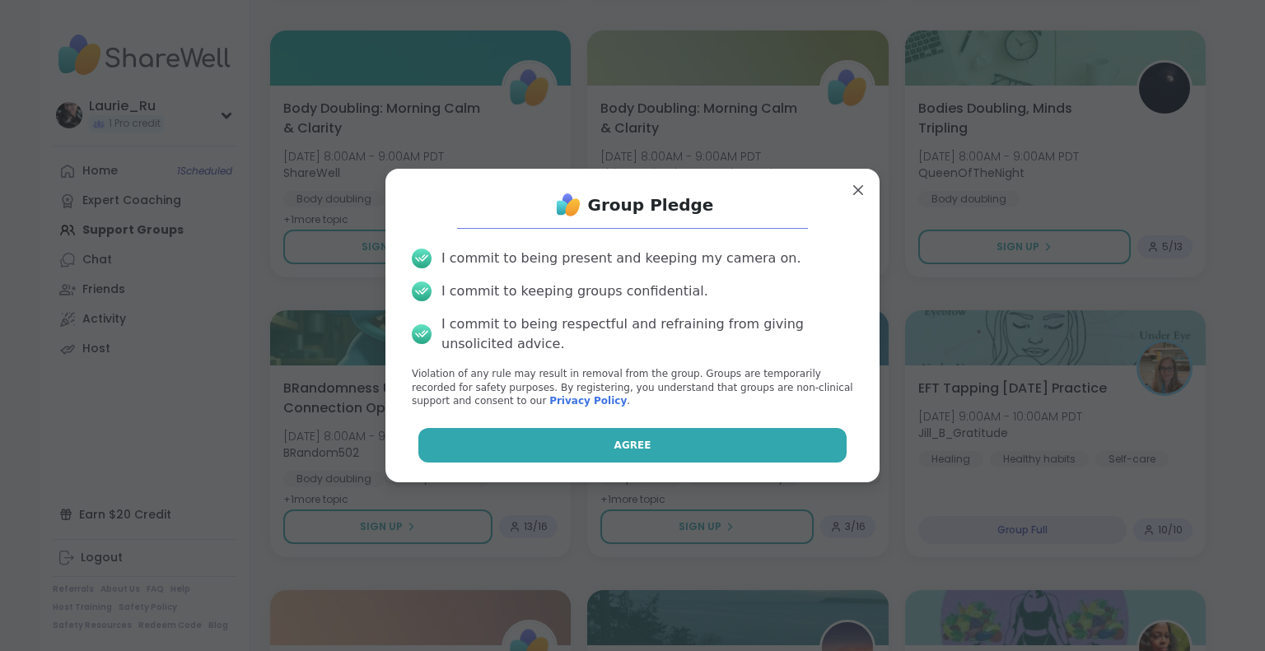
click at [570, 444] on button "Agree" at bounding box center [632, 445] width 429 height 35
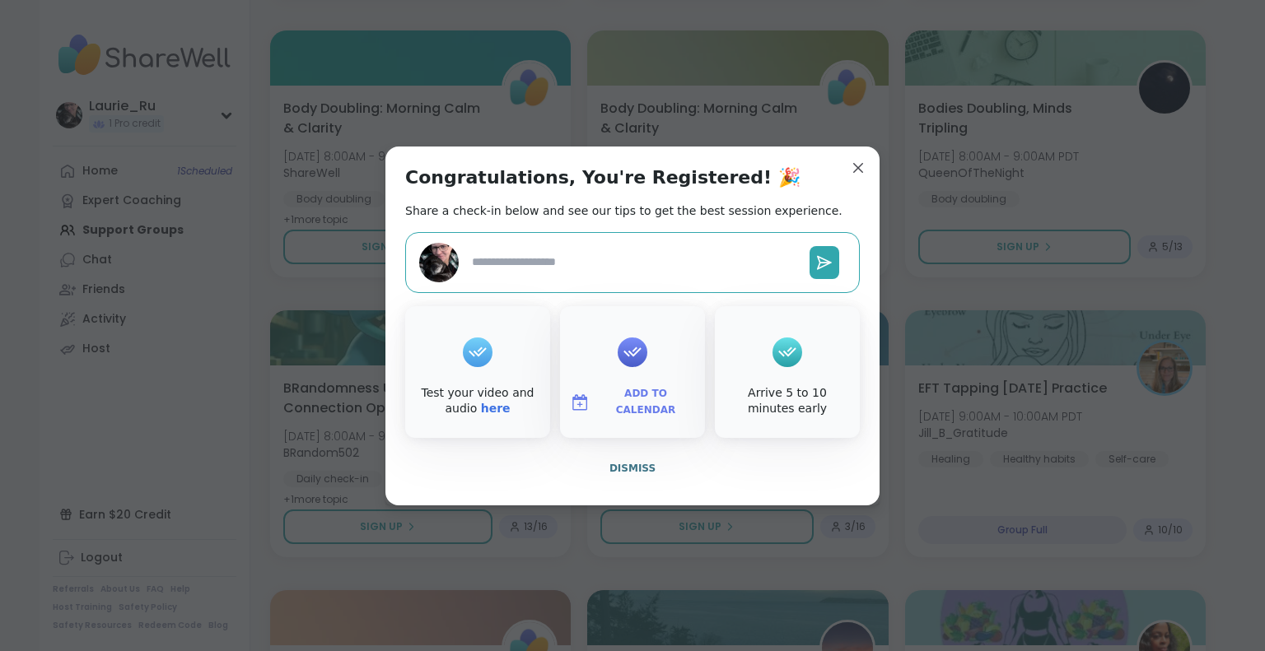
type textarea "*"
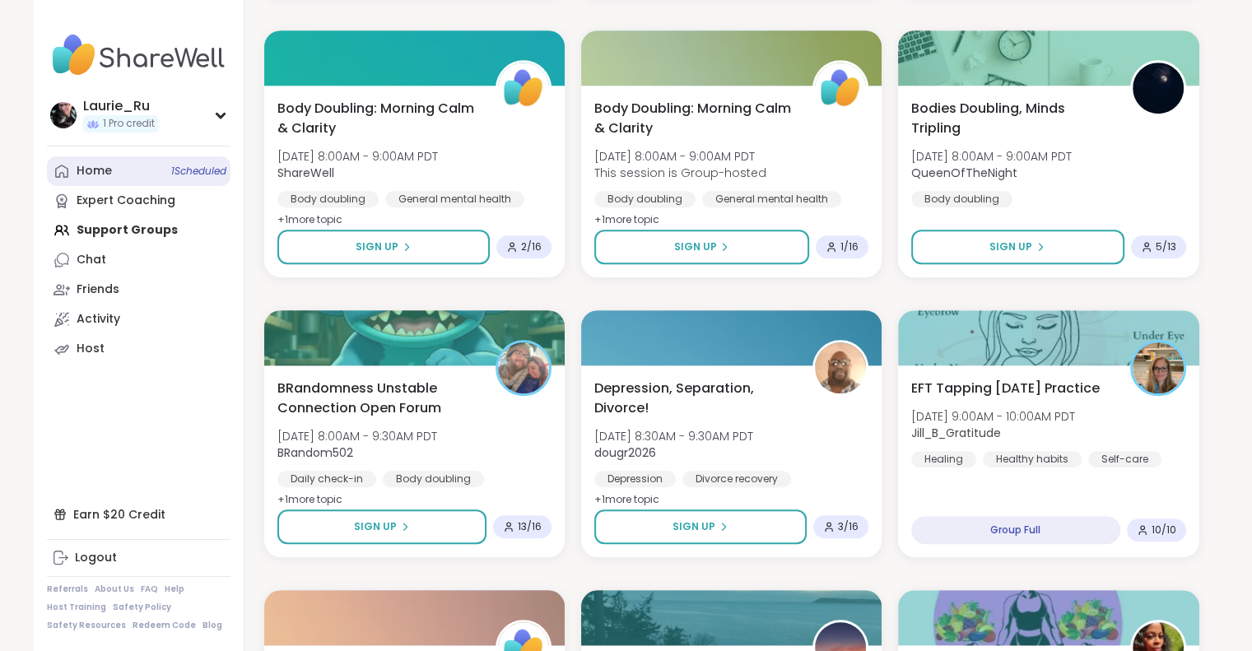
click at [179, 170] on span "1 Scheduled" at bounding box center [198, 171] width 55 height 13
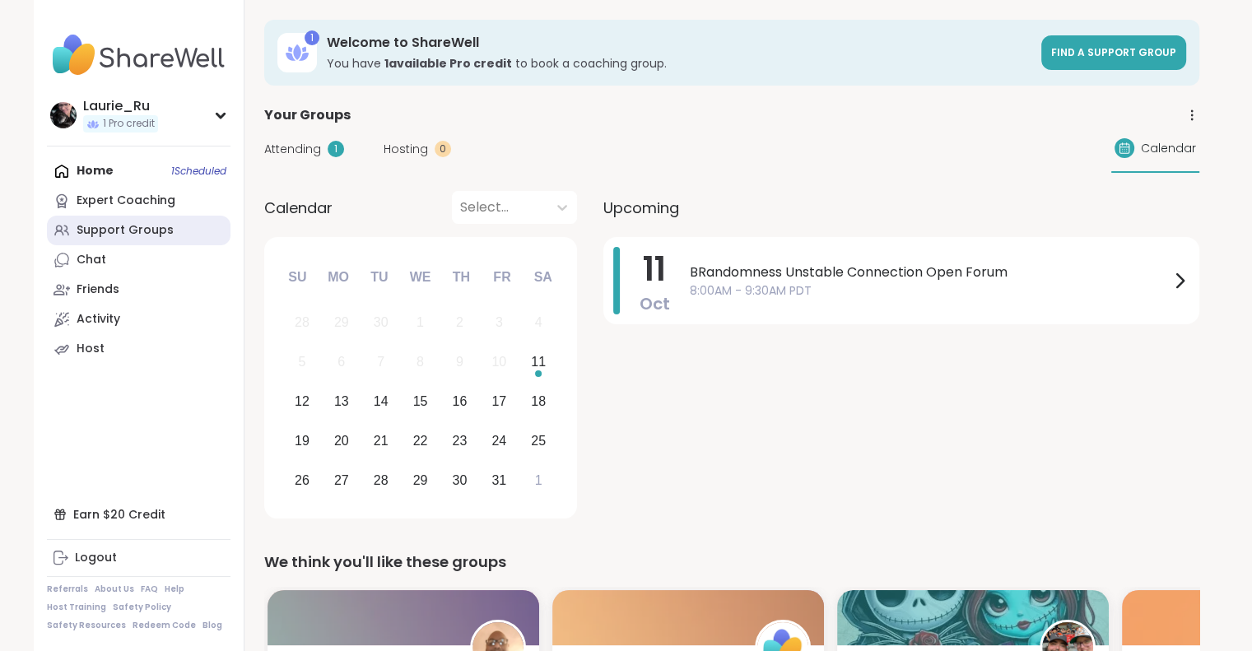
click at [119, 230] on div "Support Groups" at bounding box center [125, 230] width 97 height 16
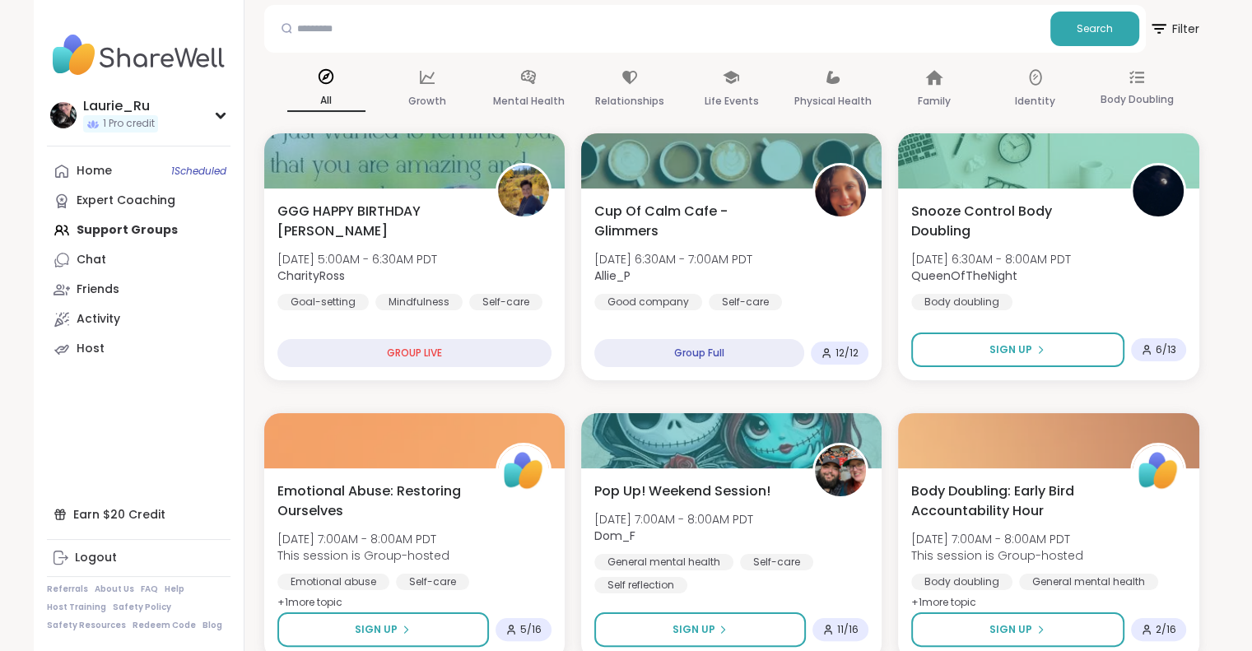
scroll to position [165, 0]
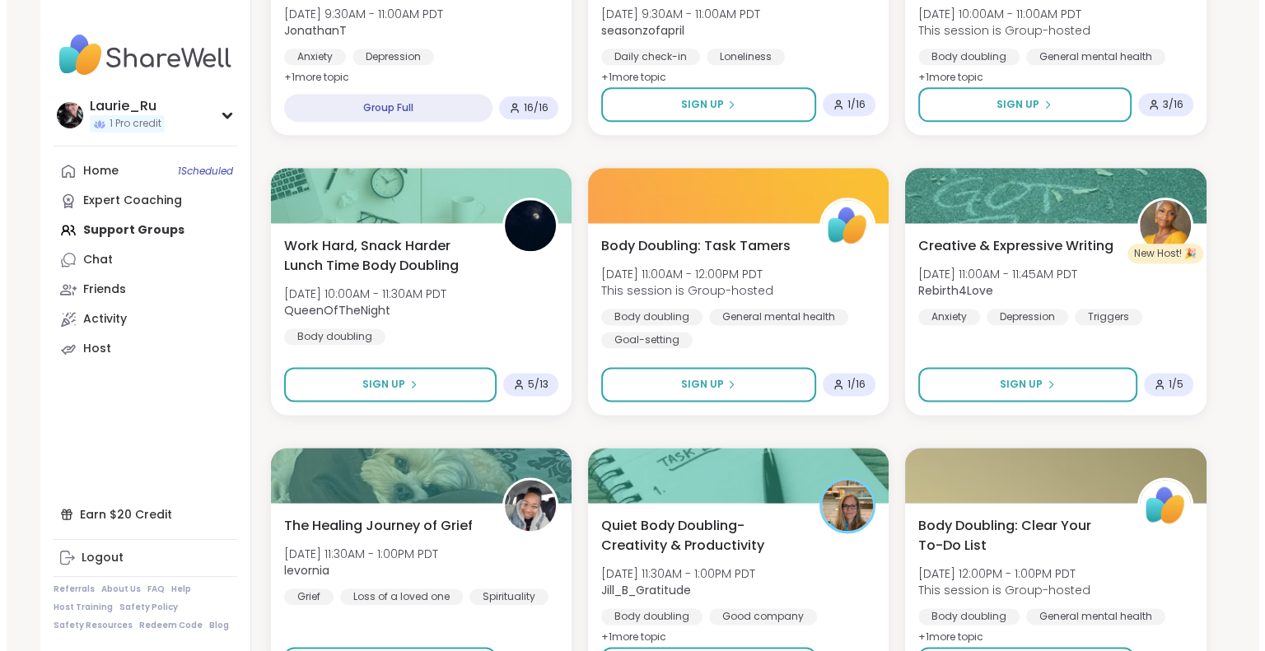
scroll to position [2097, 0]
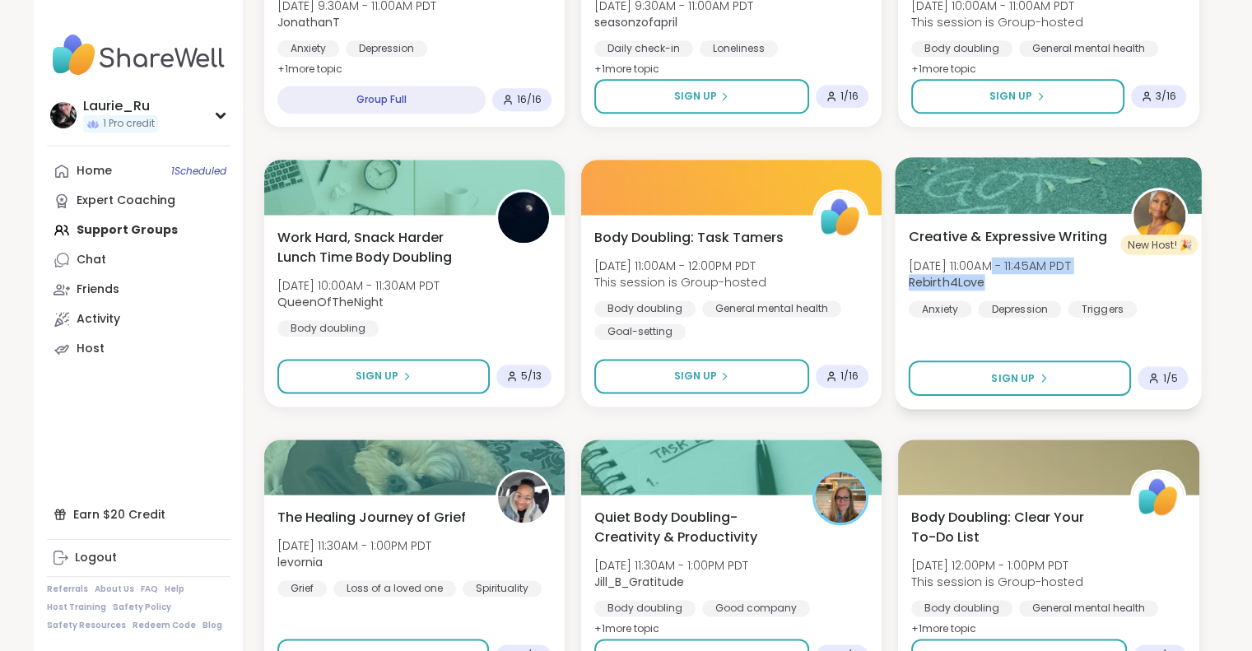
drag, startPoint x: 1024, startPoint y: 277, endPoint x: 976, endPoint y: 270, distance: 49.1
click at [976, 270] on div "[DATE] 11:00AM - 11:45AM PDT Rebirth4Love" at bounding box center [990, 274] width 162 height 34
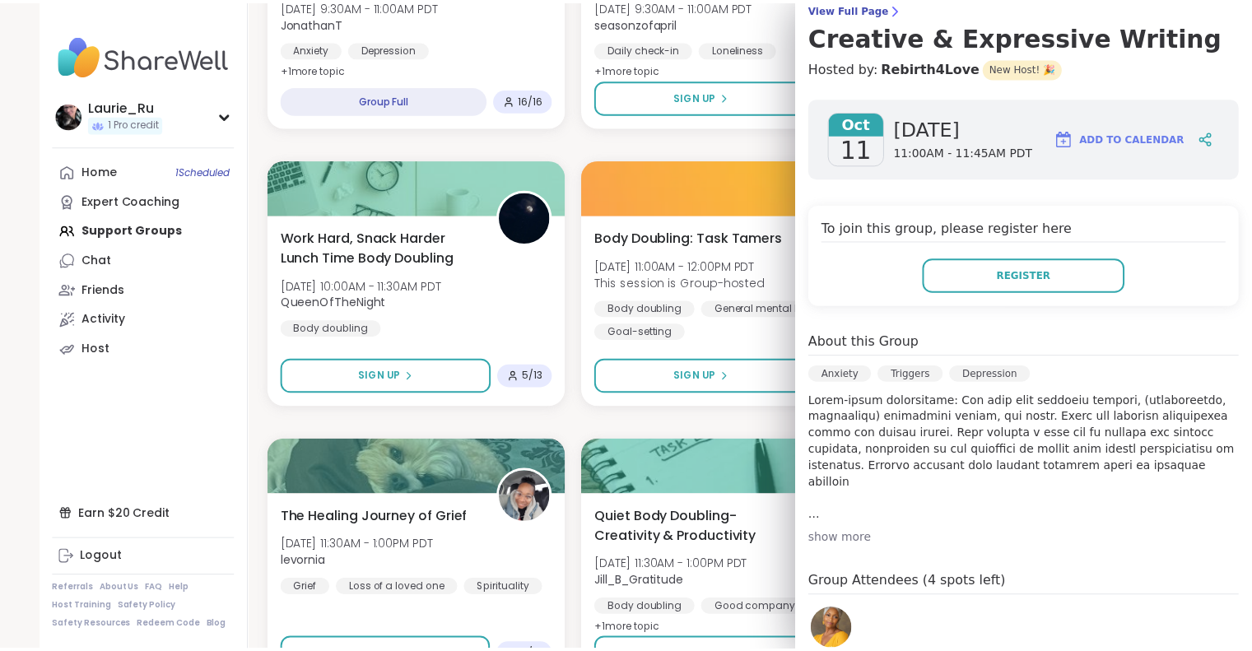
scroll to position [0, 0]
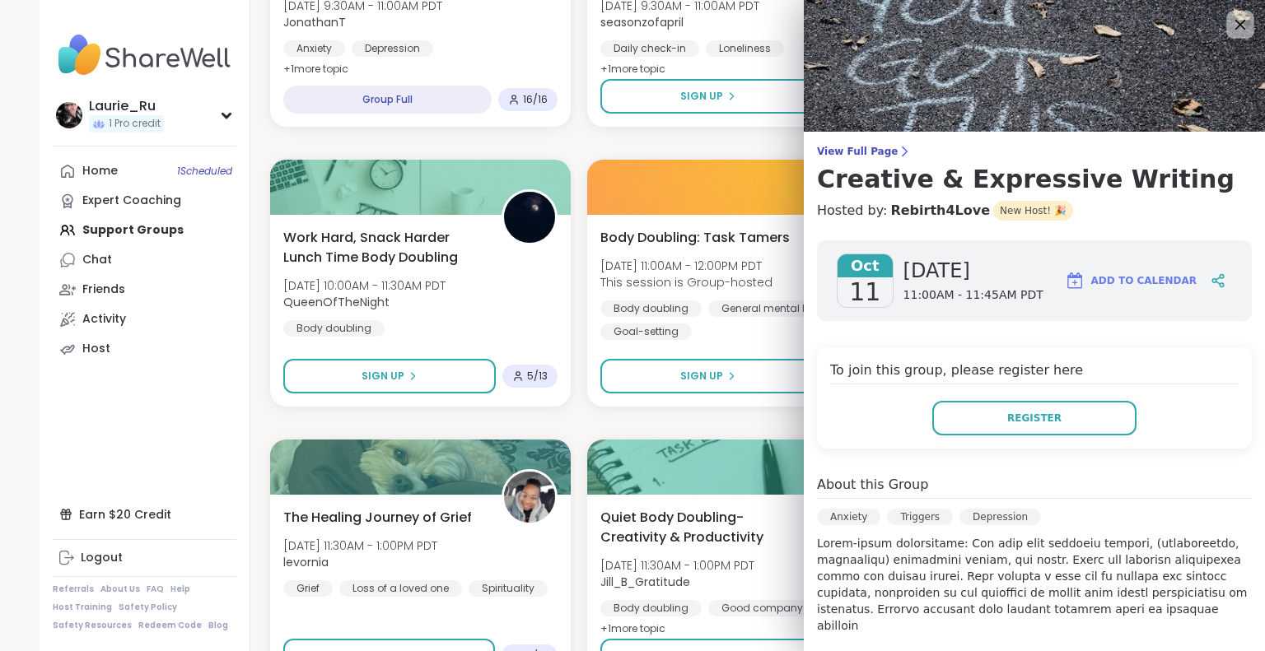
click at [1229, 28] on icon at bounding box center [1239, 24] width 21 height 21
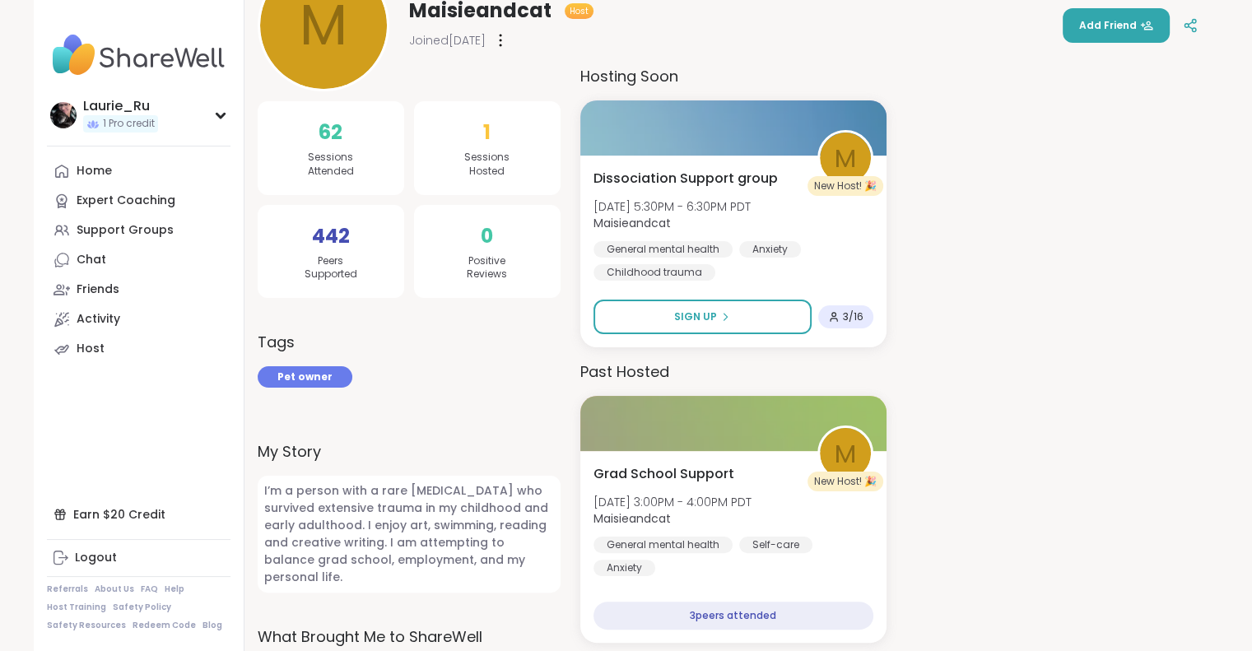
scroll to position [306, 0]
